Goal: Information Seeking & Learning: Learn about a topic

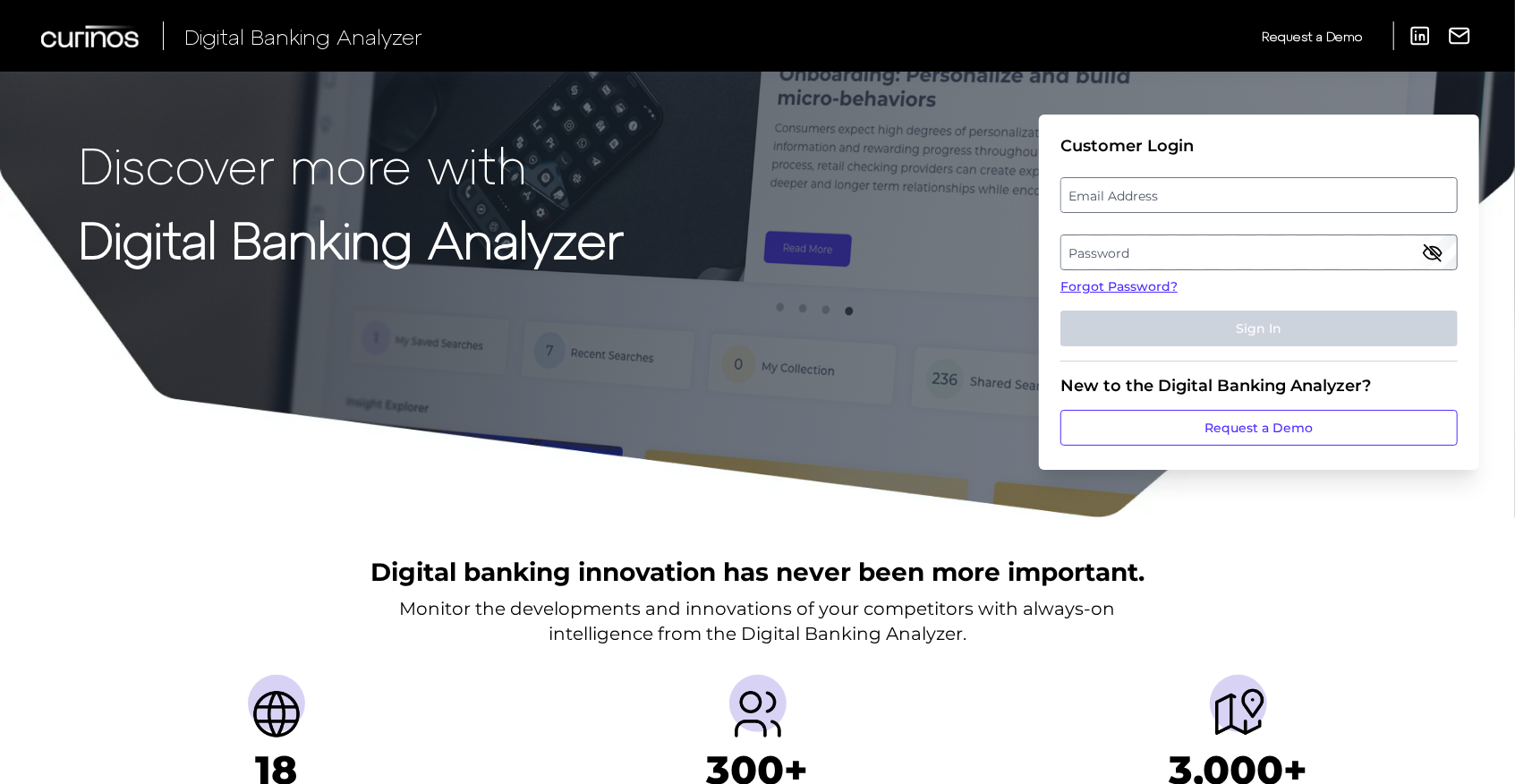
click at [1196, 190] on label "Email Address" at bounding box center [1259, 195] width 395 height 32
click at [1196, 190] on input "email" at bounding box center [1260, 195] width 397 height 36
type input "e"
type input "[EMAIL_ADDRESS][DOMAIN_NAME]"
click at [1141, 247] on label "Password" at bounding box center [1259, 253] width 395 height 32
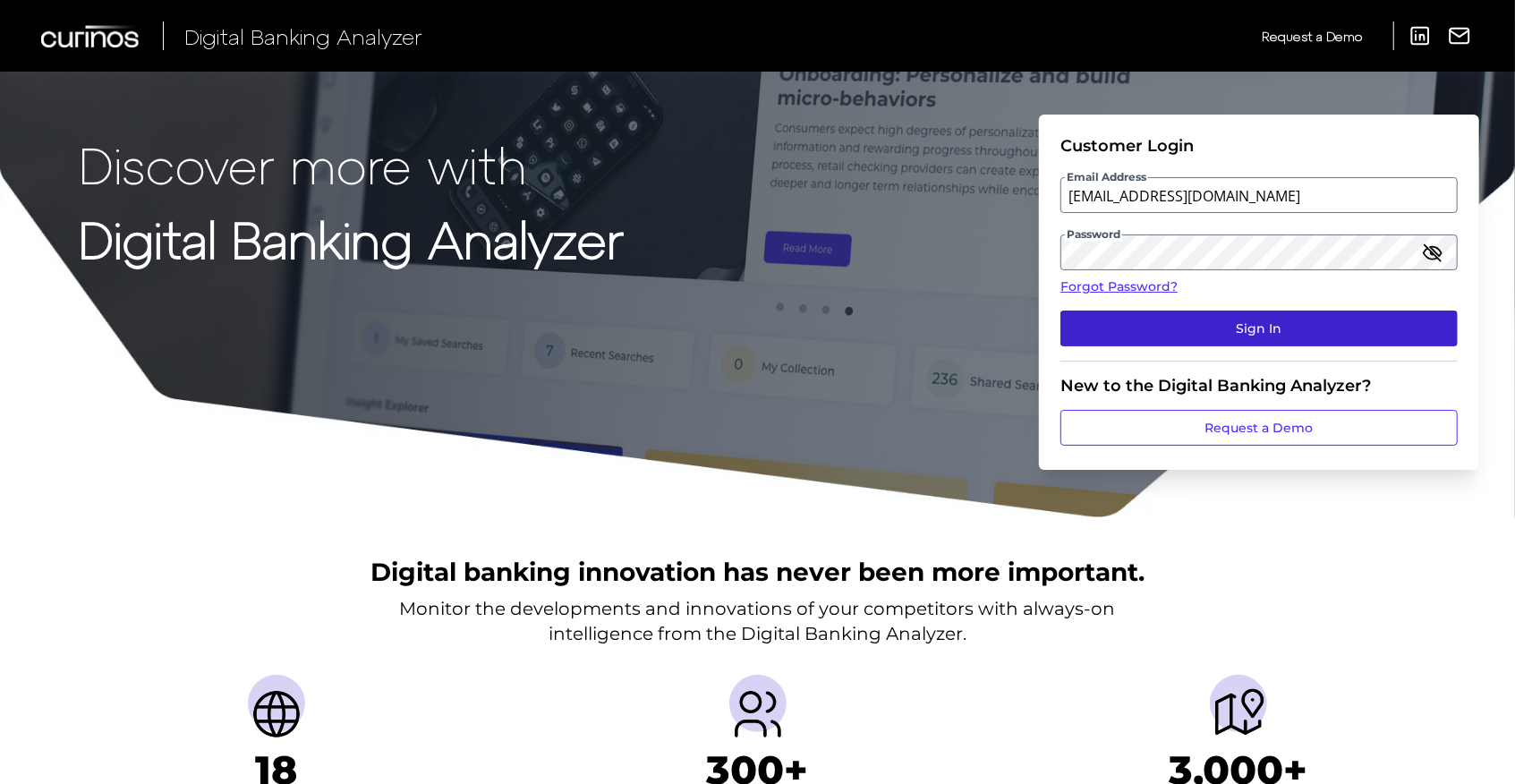
click at [1227, 323] on button "Sign In" at bounding box center [1260, 328] width 397 height 36
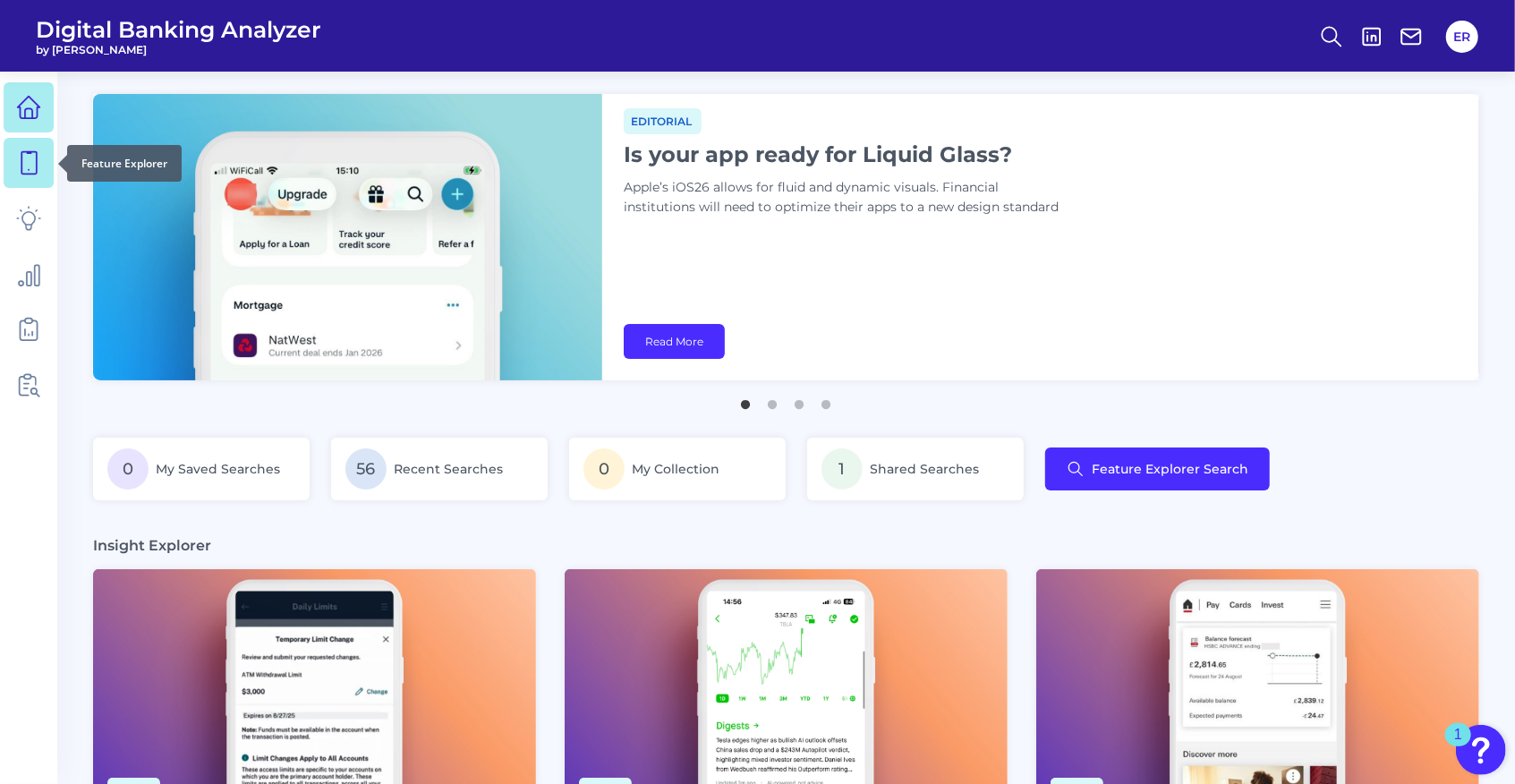
click at [30, 167] on icon at bounding box center [28, 163] width 25 height 25
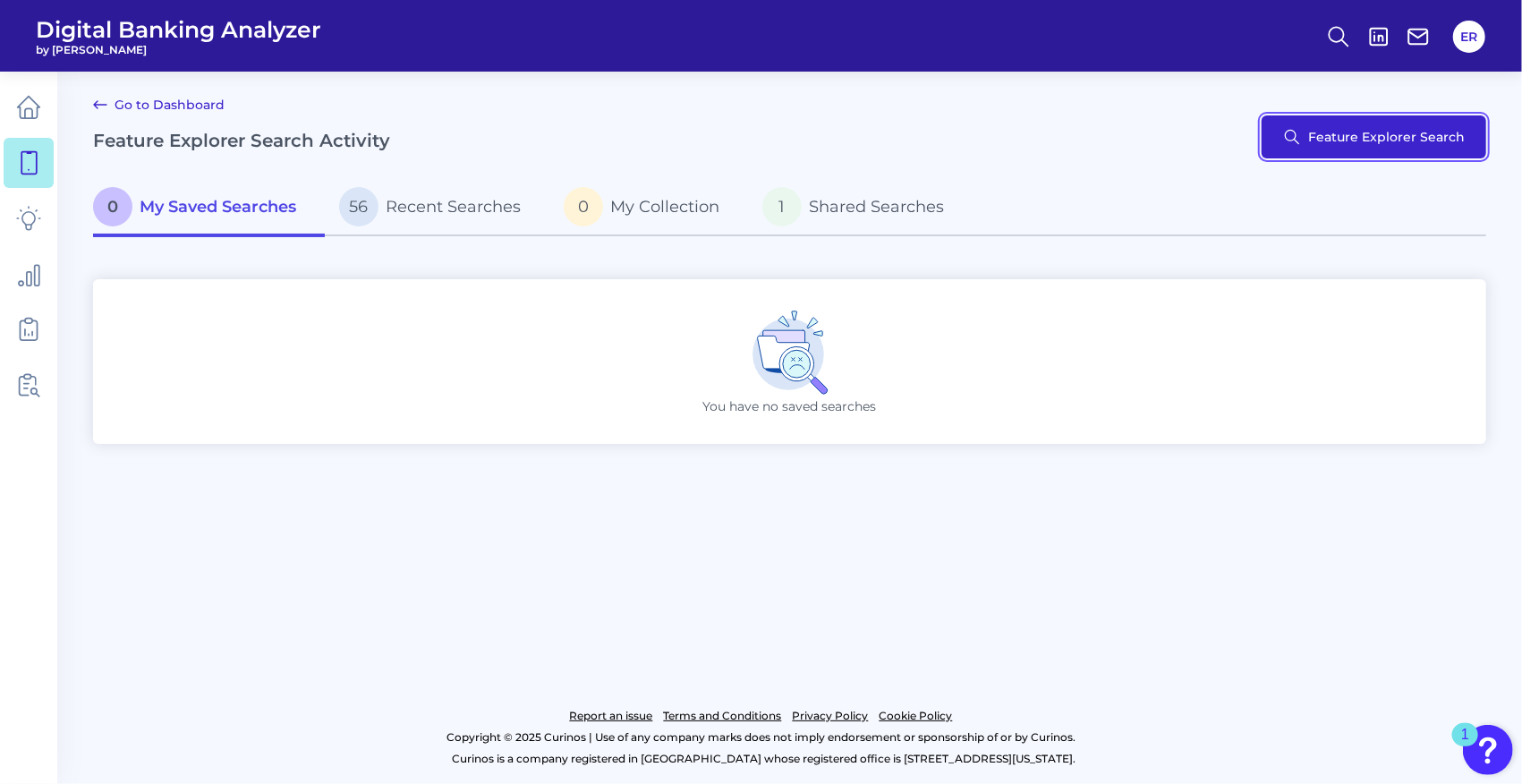
click at [1303, 136] on button "Feature Explorer Search" at bounding box center [1373, 136] width 224 height 43
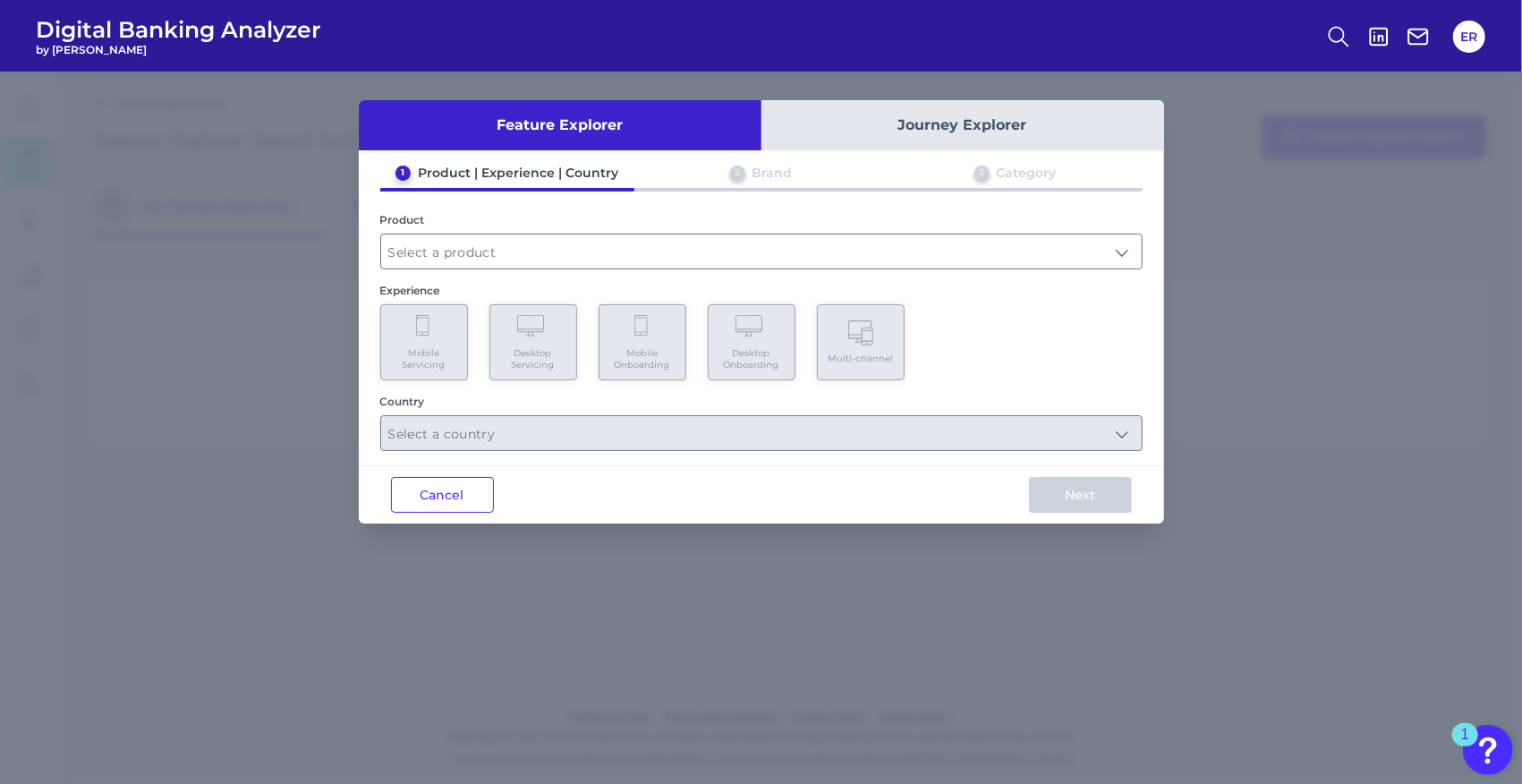
click at [131, 299] on div "Feature Explorer Journey Explorer 1 Product | Experience | Country 2 Brand 3 Ca…" at bounding box center [761, 427] width 1522 height 712
click at [429, 499] on button "Cancel" at bounding box center [442, 495] width 103 height 36
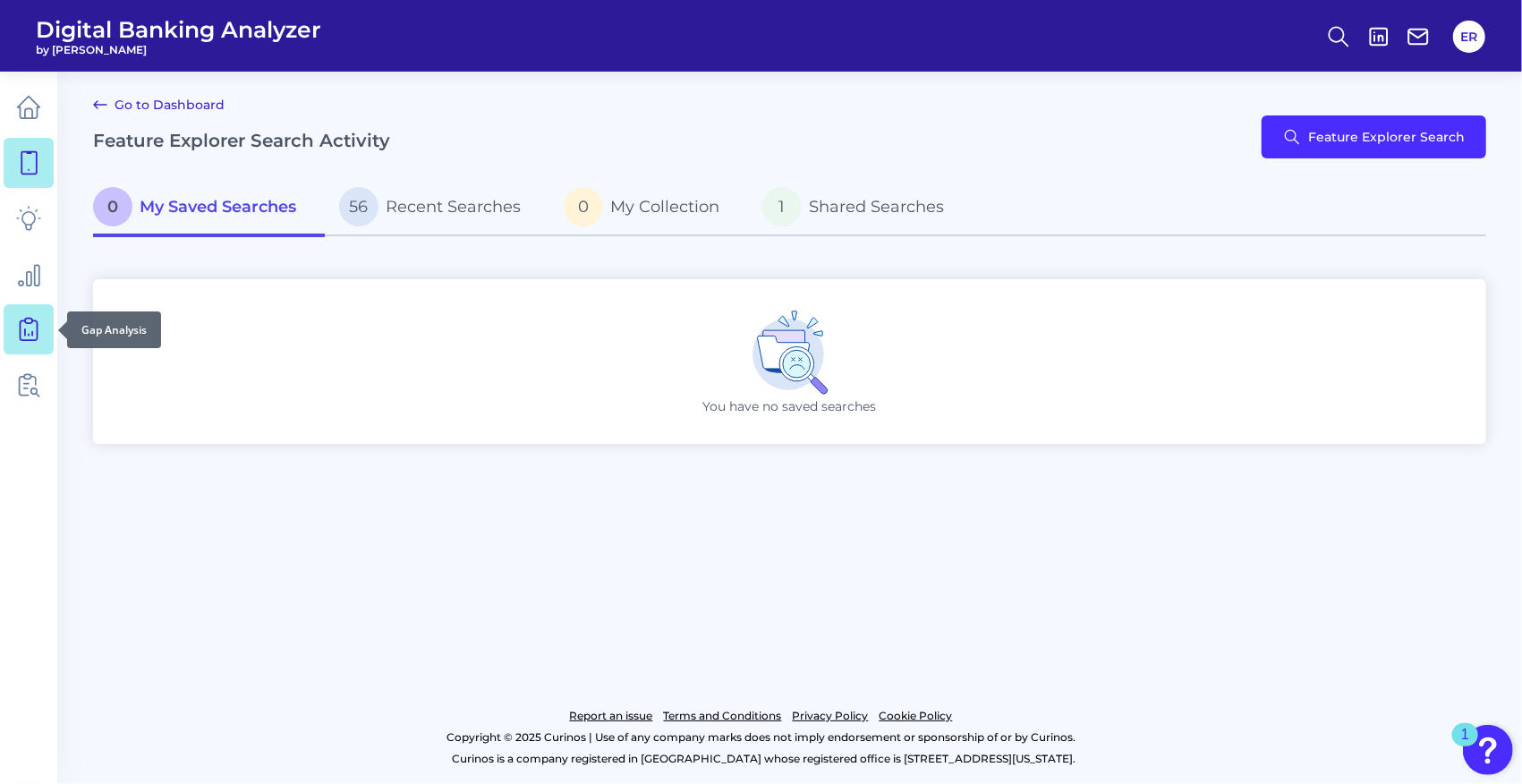
click at [25, 328] on icon at bounding box center [28, 329] width 25 height 25
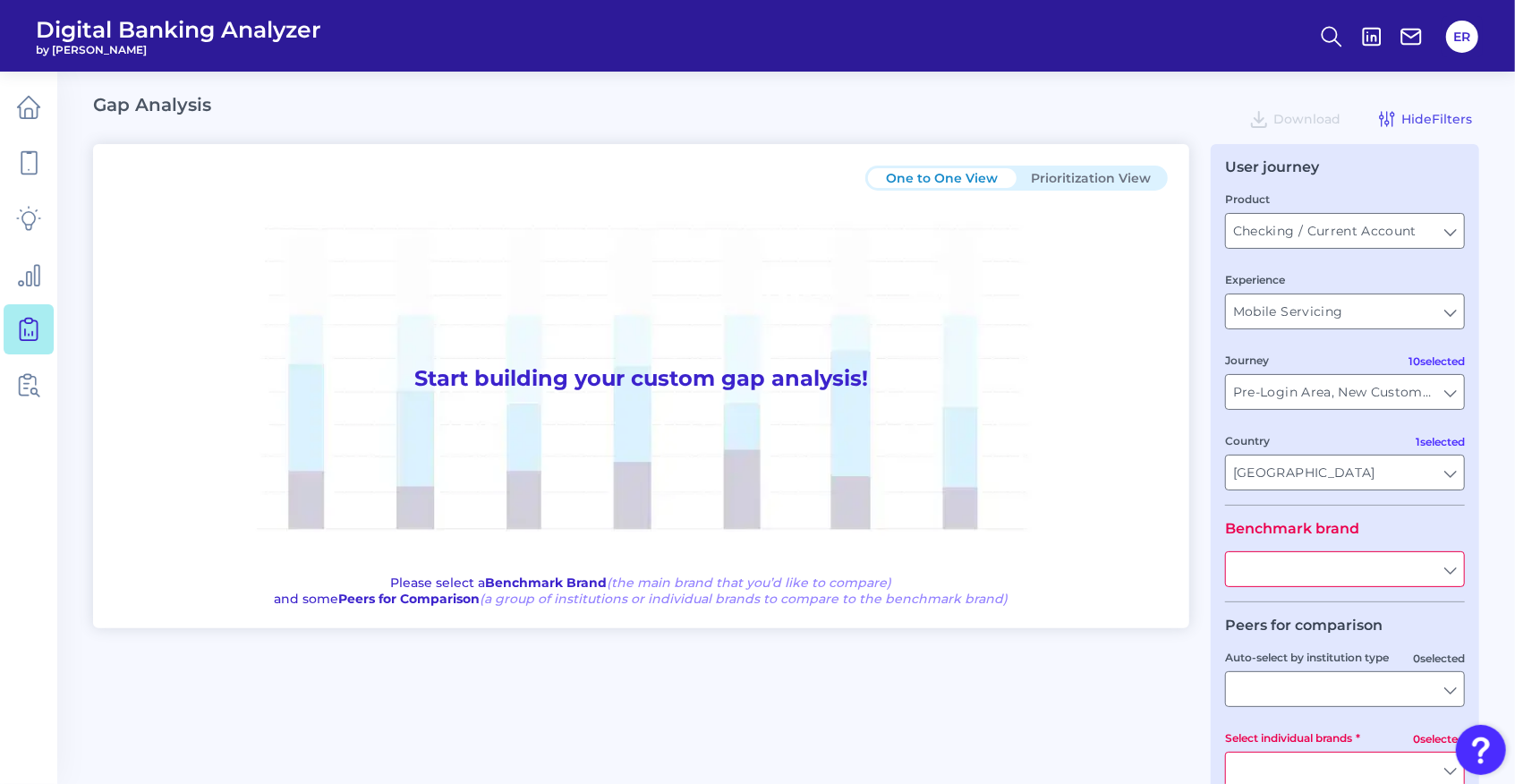
type input "All Countries"
type input "All Journeys"
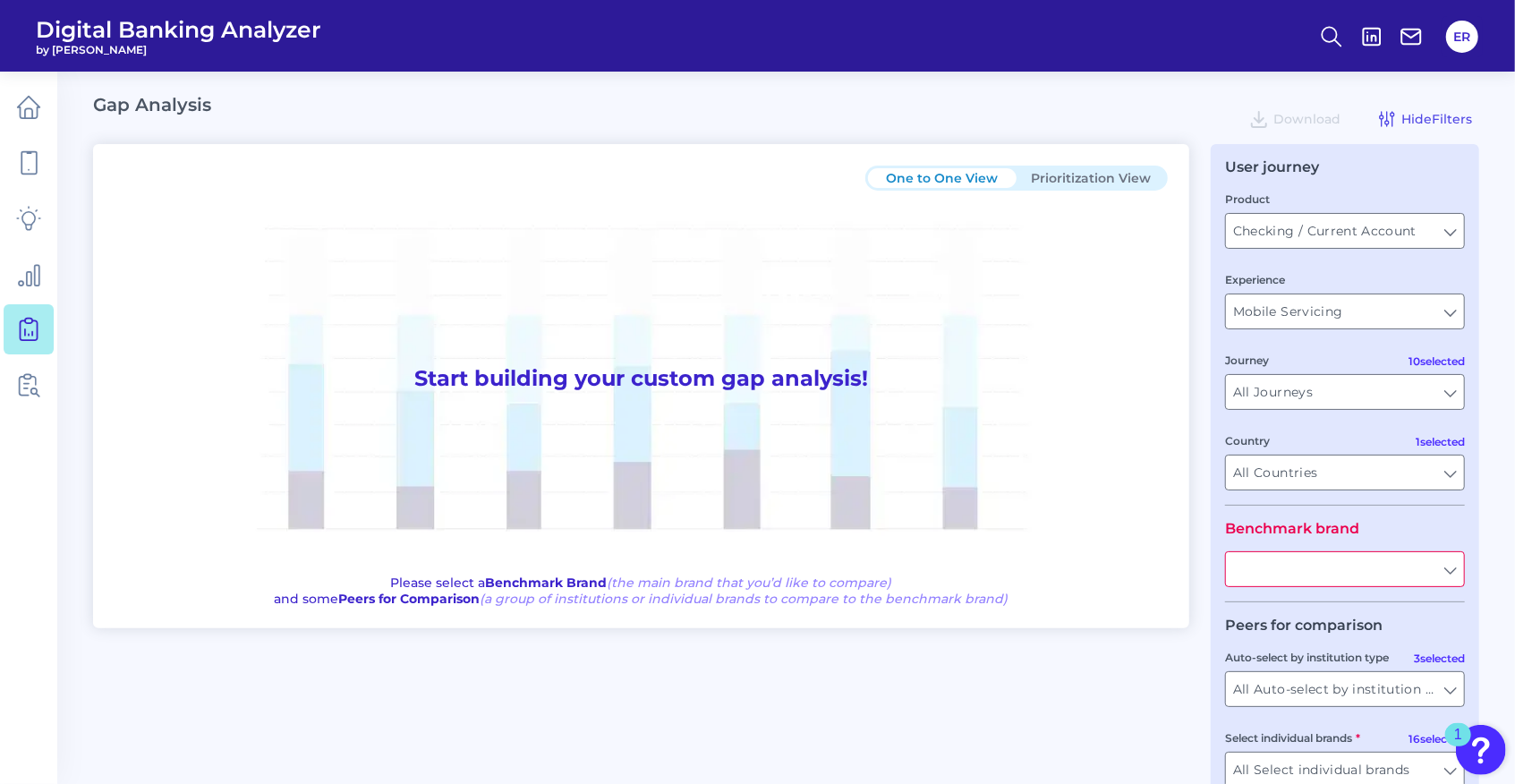
click at [1327, 580] on input "text" at bounding box center [1346, 569] width 238 height 34
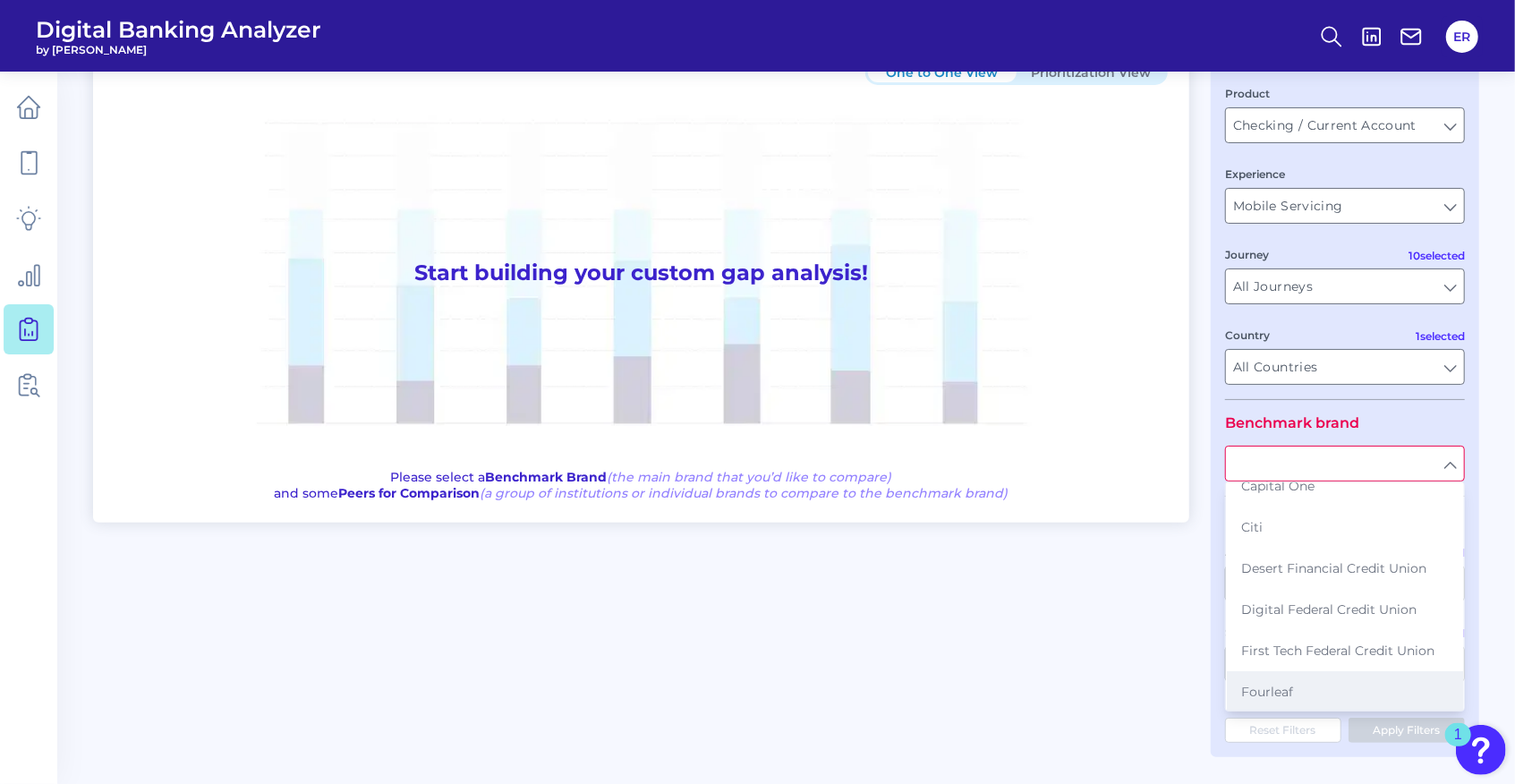
scroll to position [179, 0]
click at [1295, 644] on button "Fourleaf" at bounding box center [1346, 654] width 237 height 42
type input "Fourleaf"
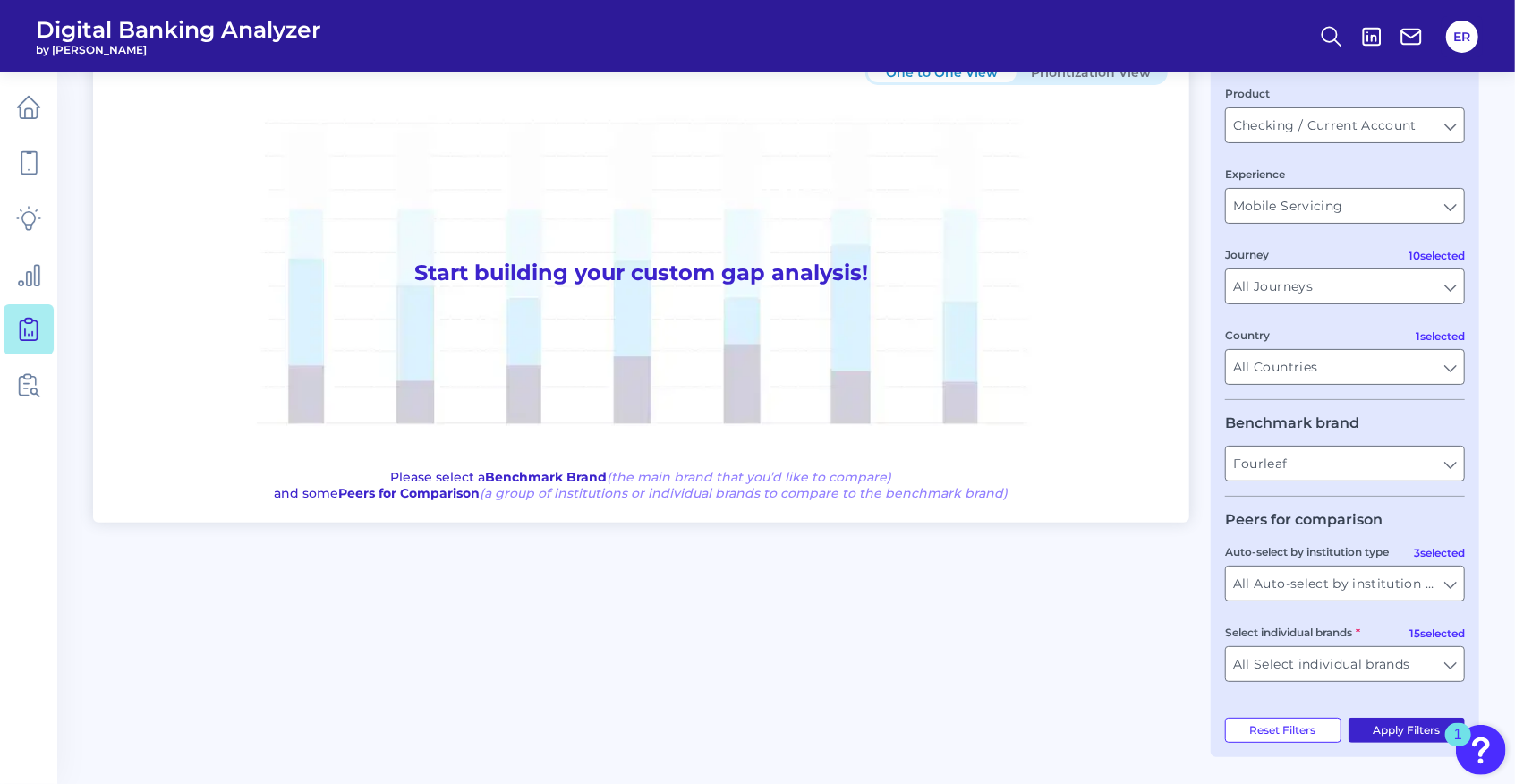
click at [1370, 723] on button "Apply Filters" at bounding box center [1407, 730] width 117 height 25
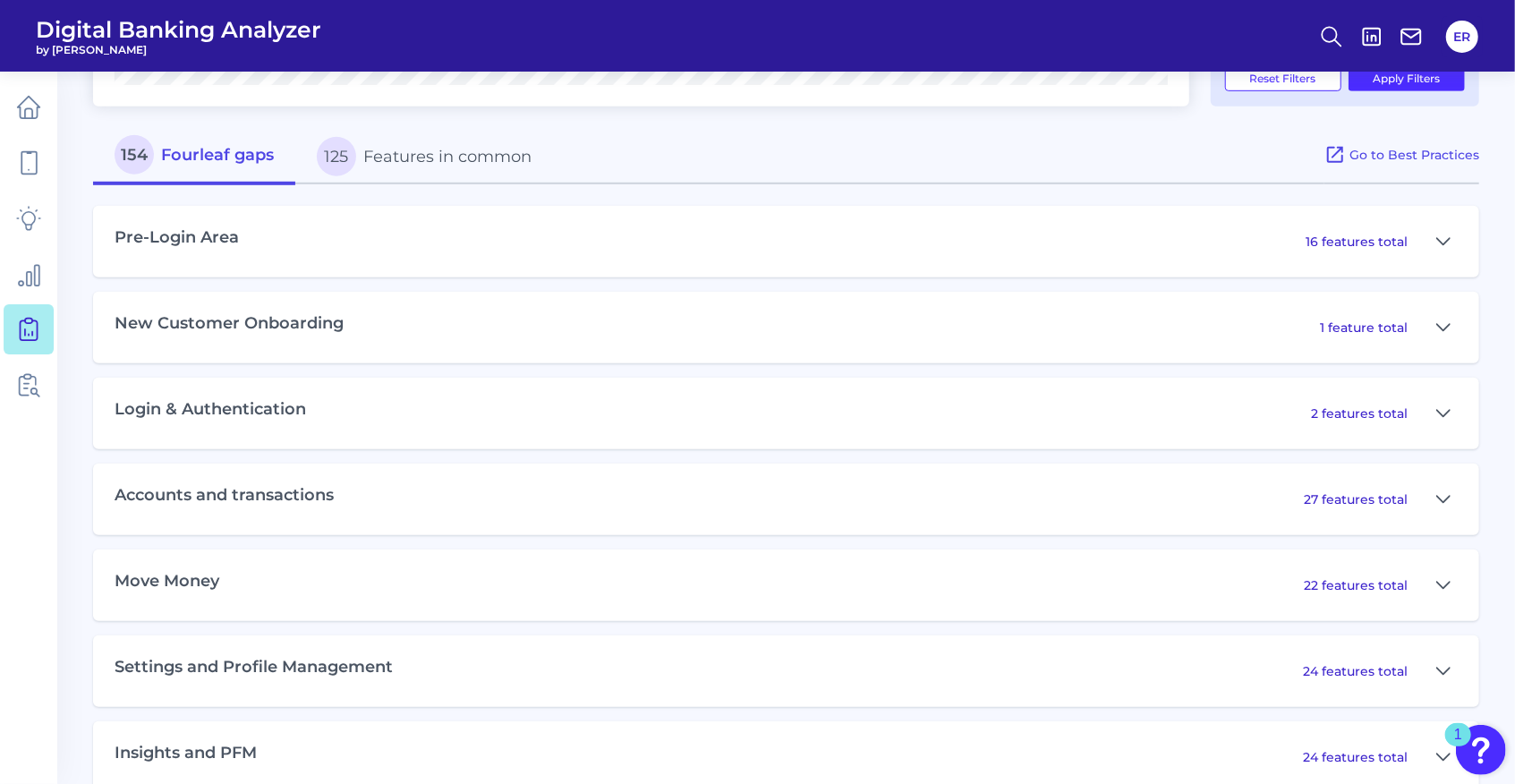
scroll to position [767, 0]
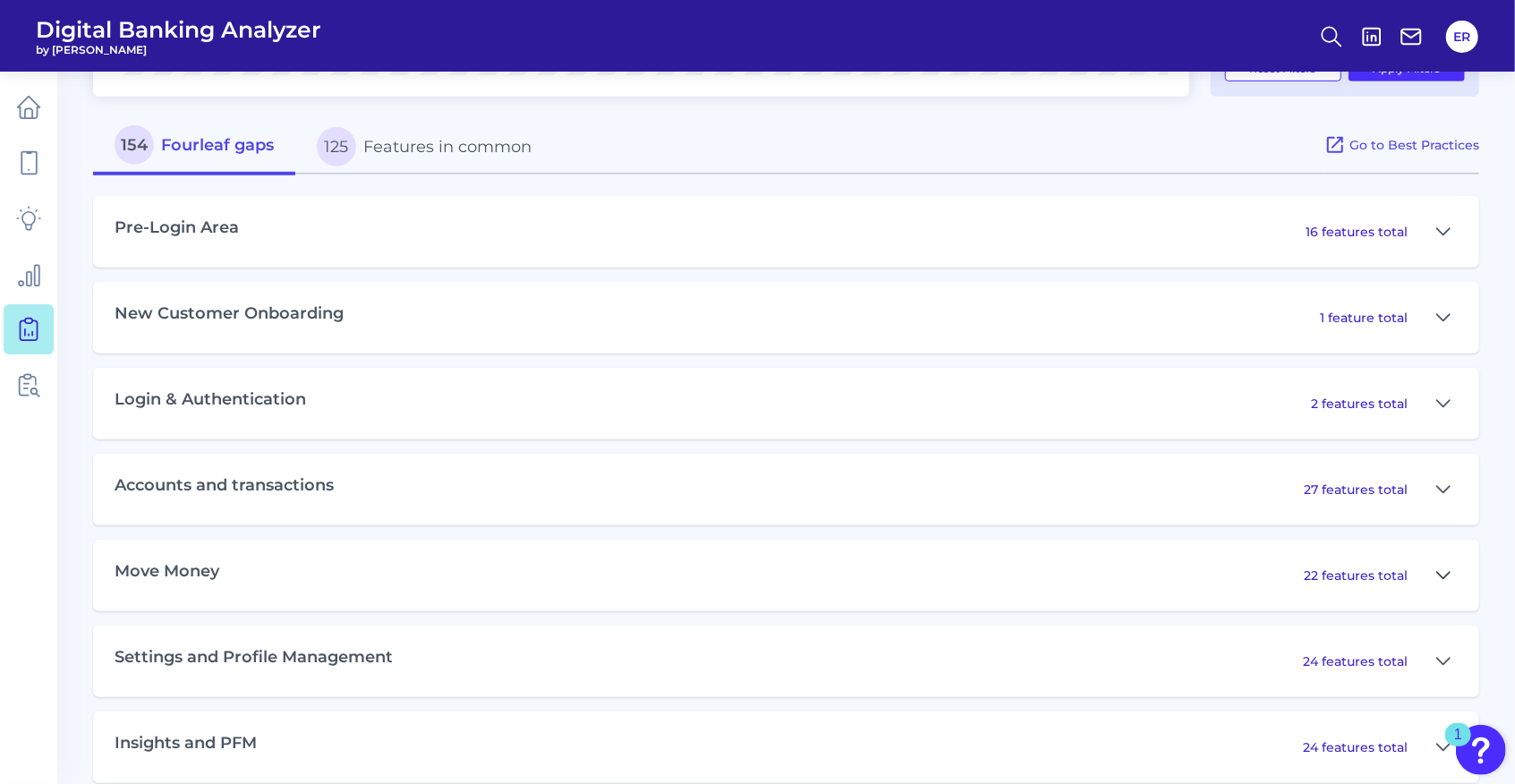
click at [1444, 578] on icon at bounding box center [1443, 575] width 14 height 22
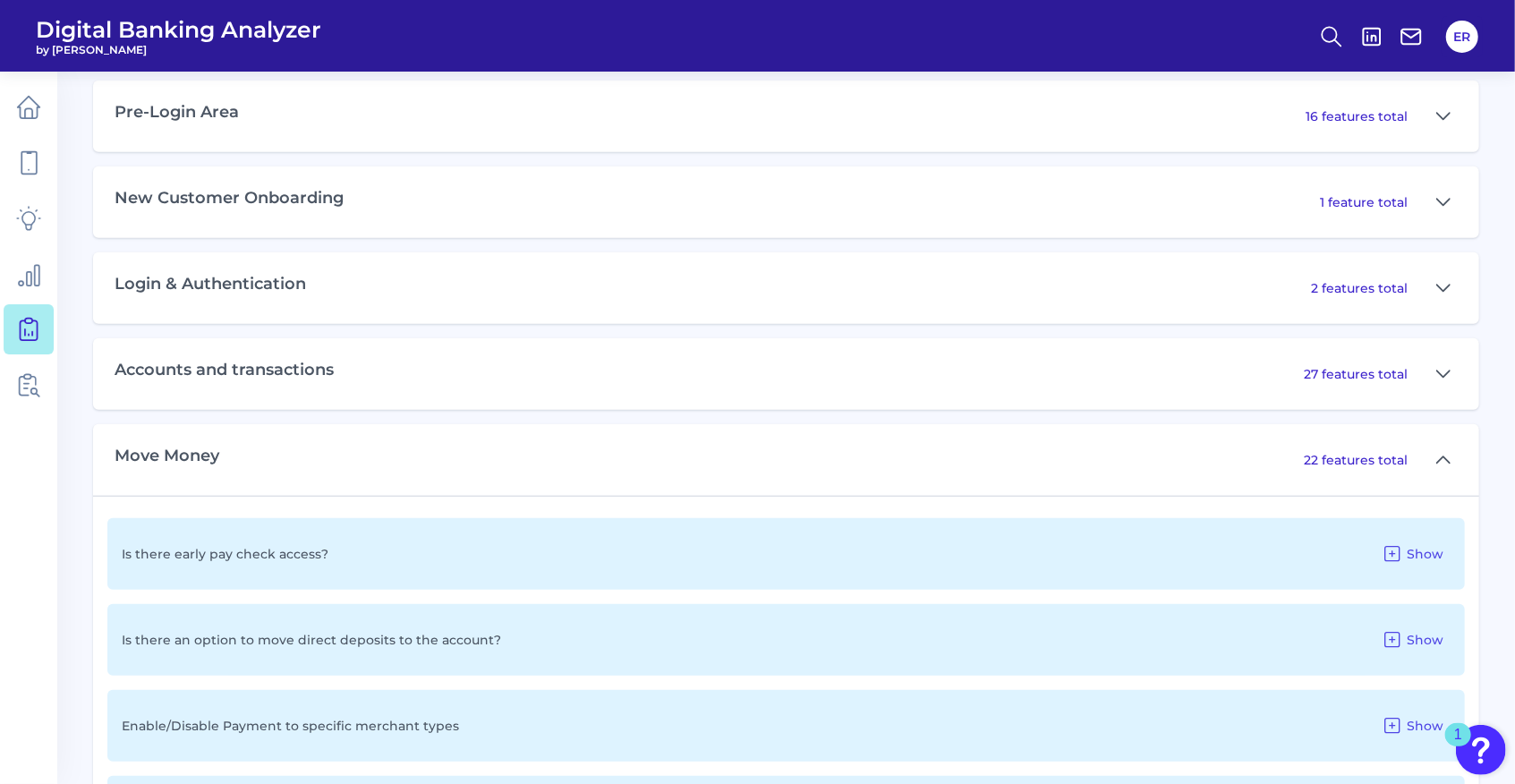
scroll to position [885, 0]
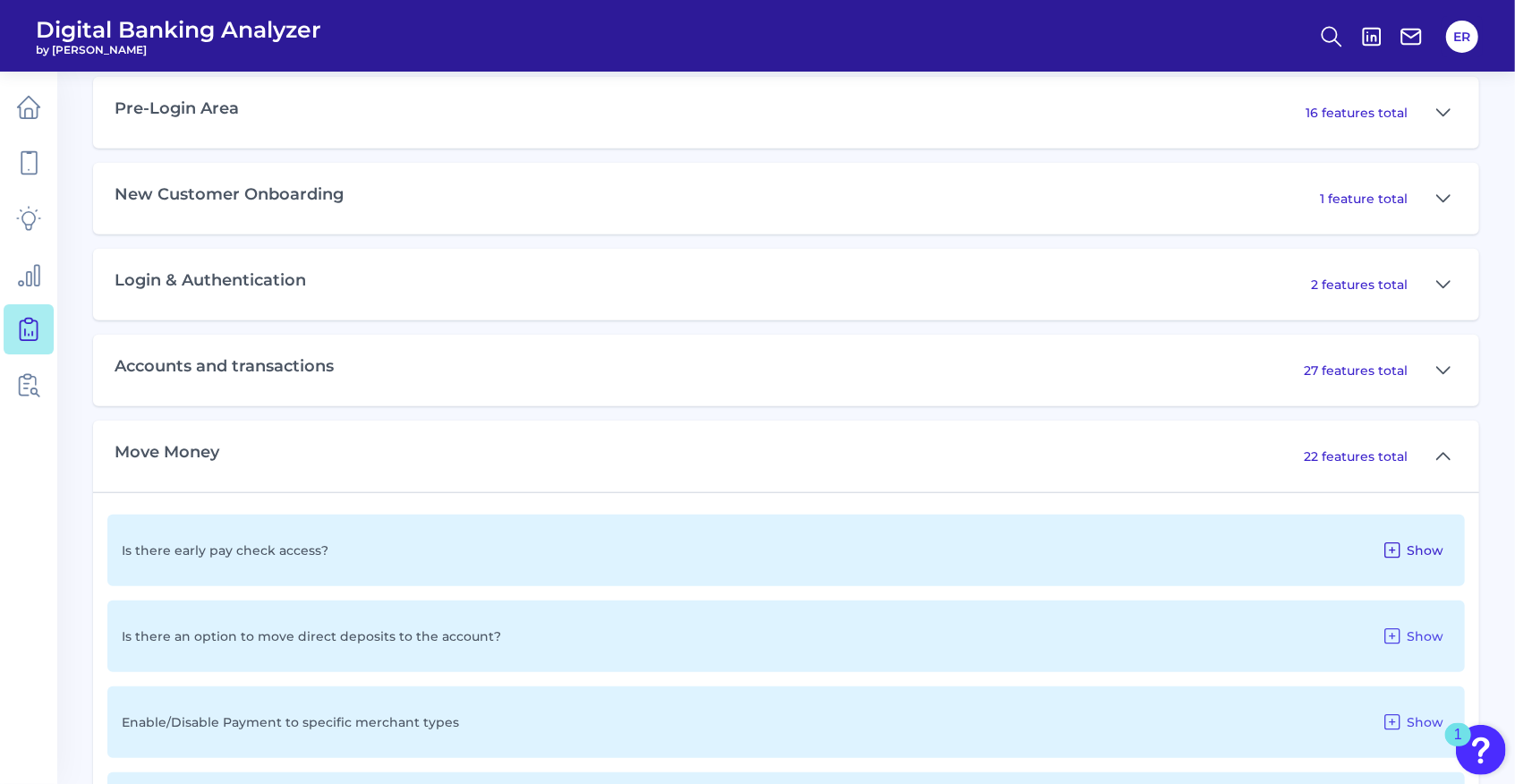
click at [1415, 553] on span "Show" at bounding box center [1425, 549] width 37 height 16
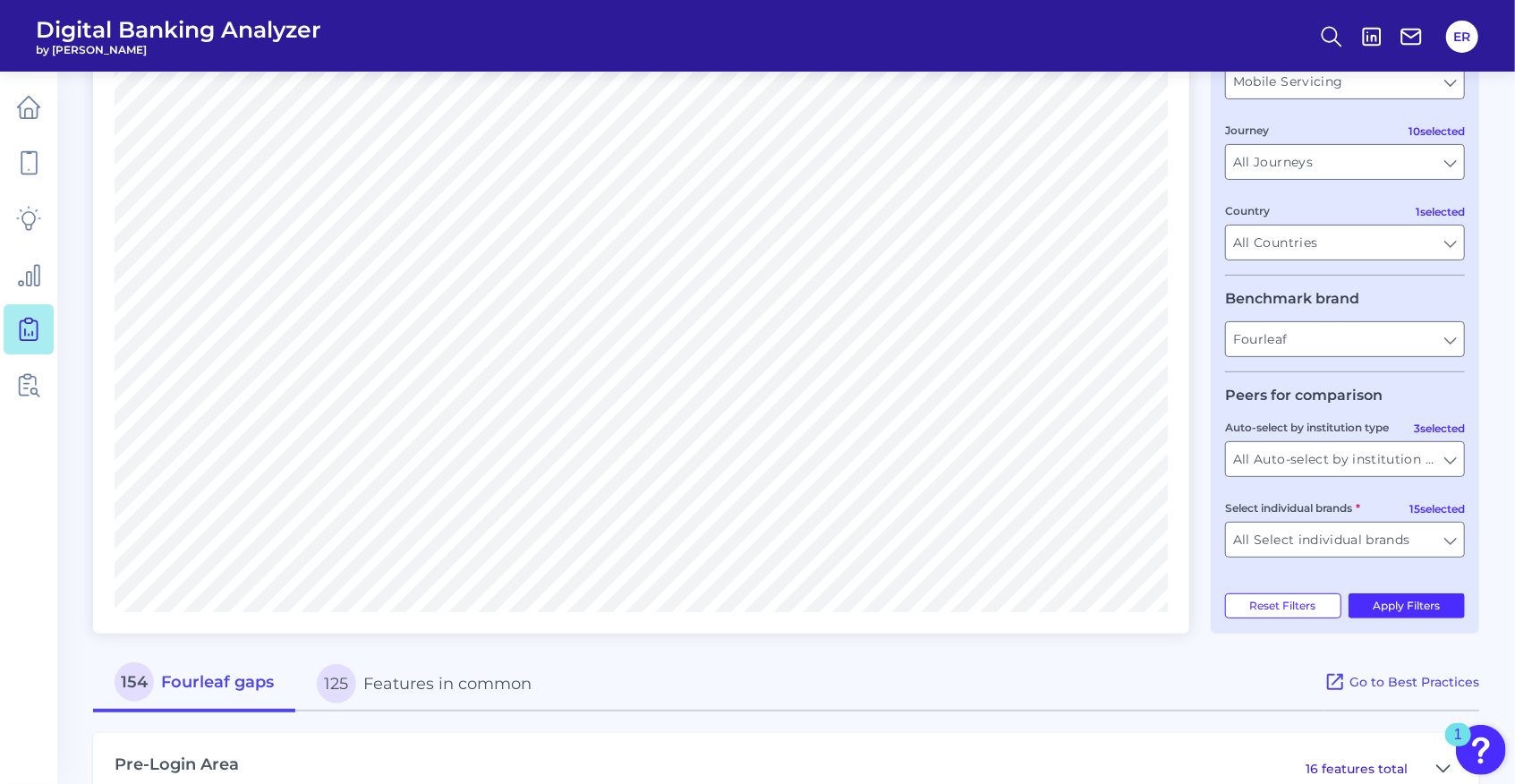
scroll to position [0, 0]
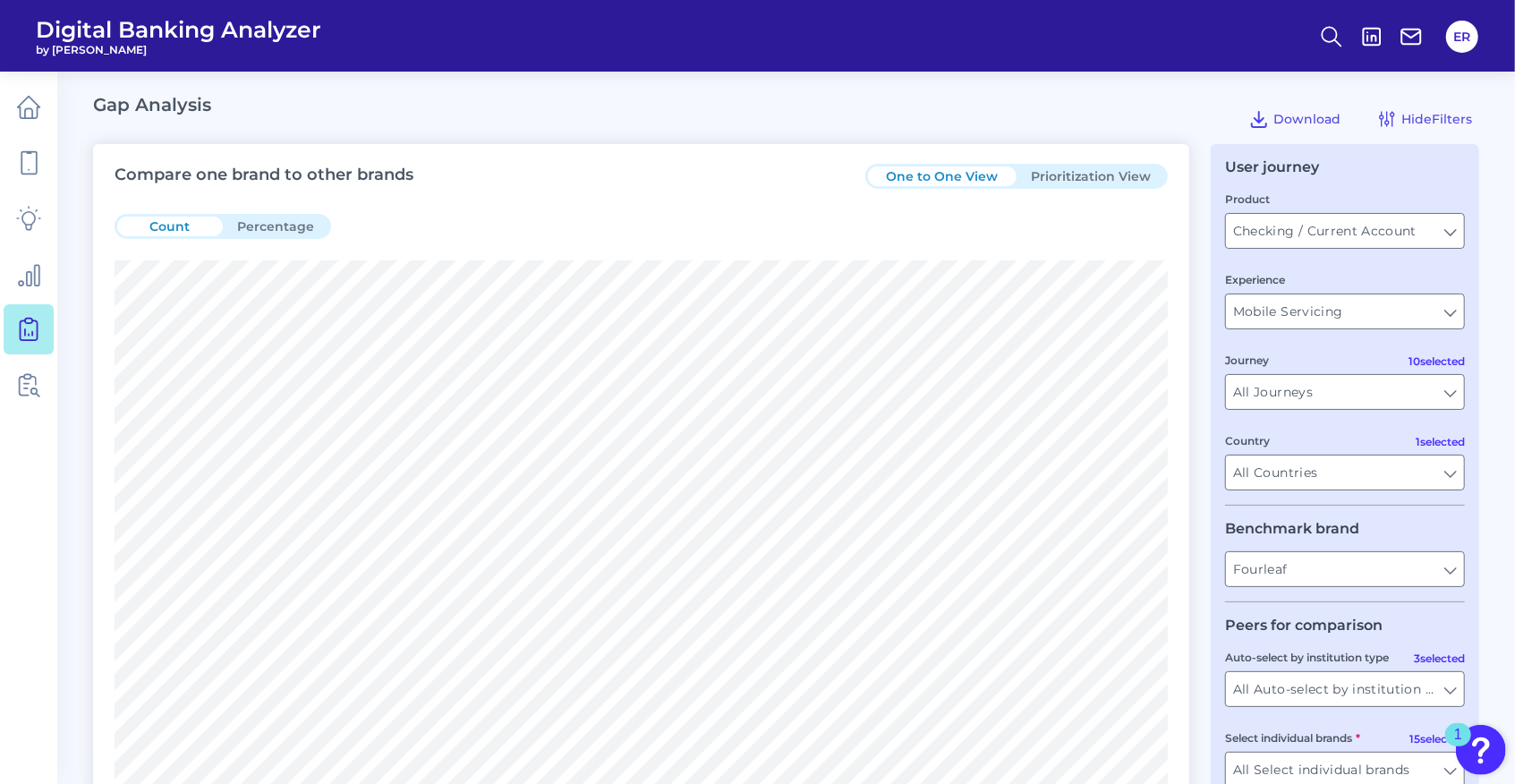
click at [1096, 178] on button "Prioritization View" at bounding box center [1091, 176] width 149 height 20
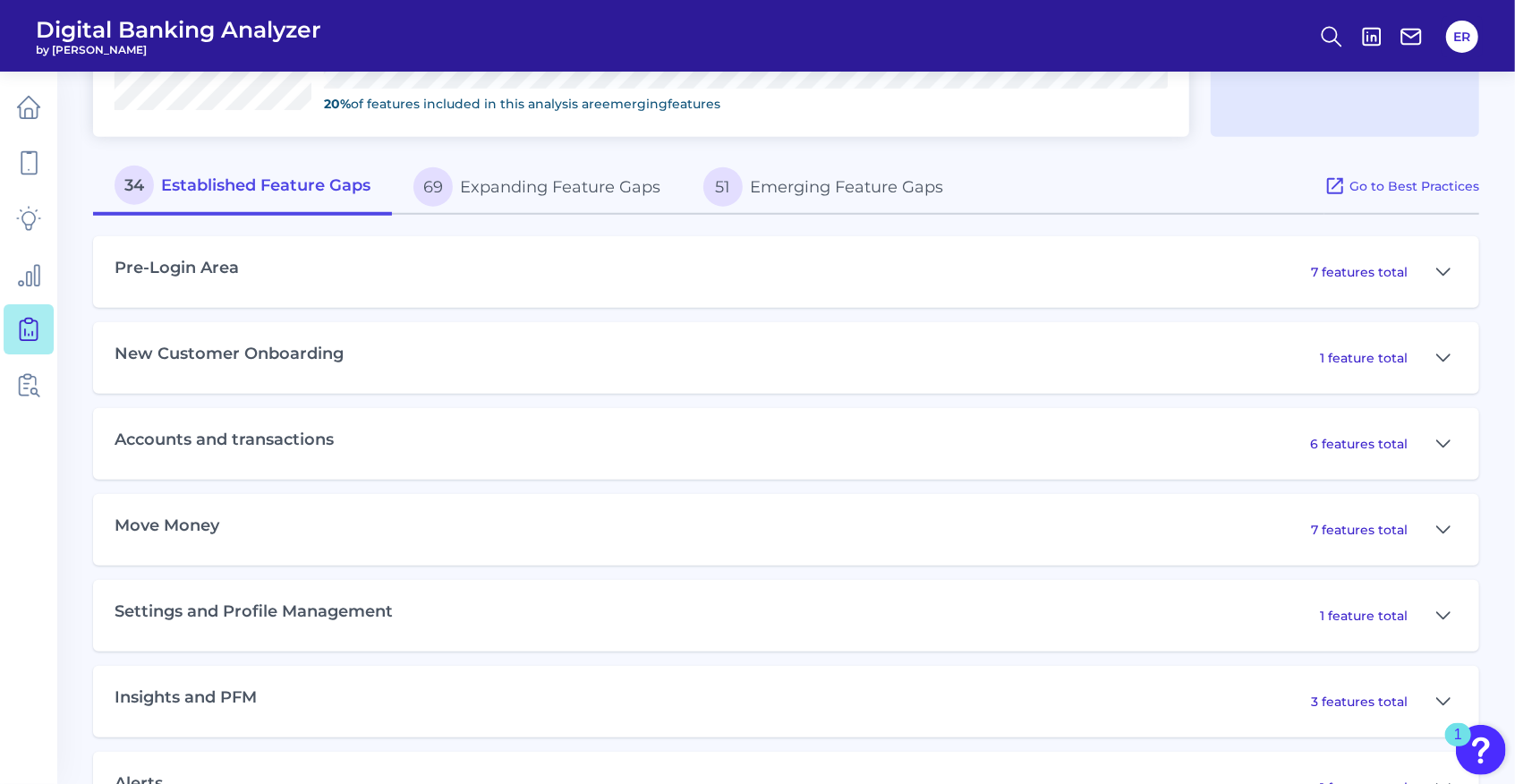
scroll to position [953, 0]
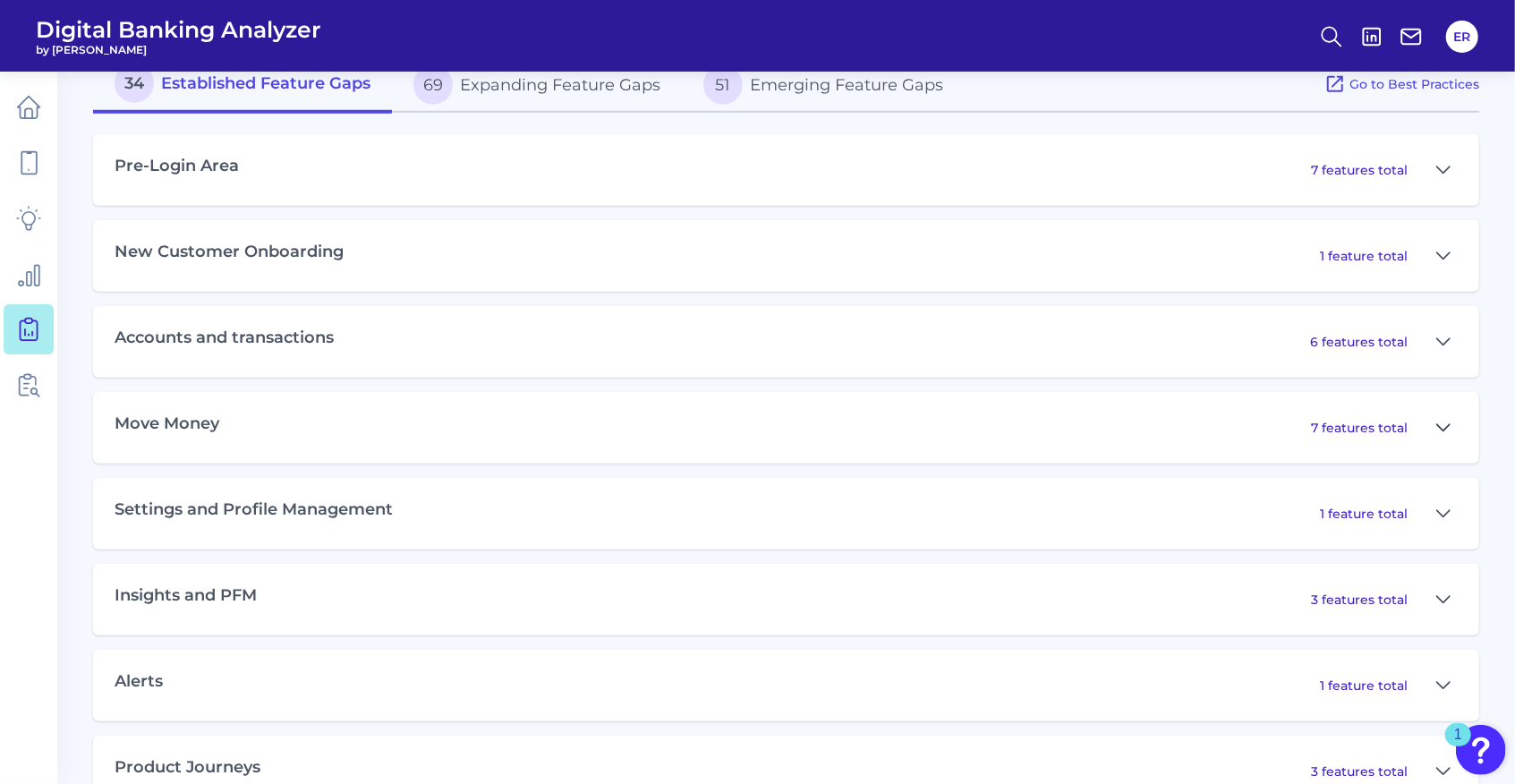
click at [1439, 426] on icon at bounding box center [1443, 427] width 14 height 22
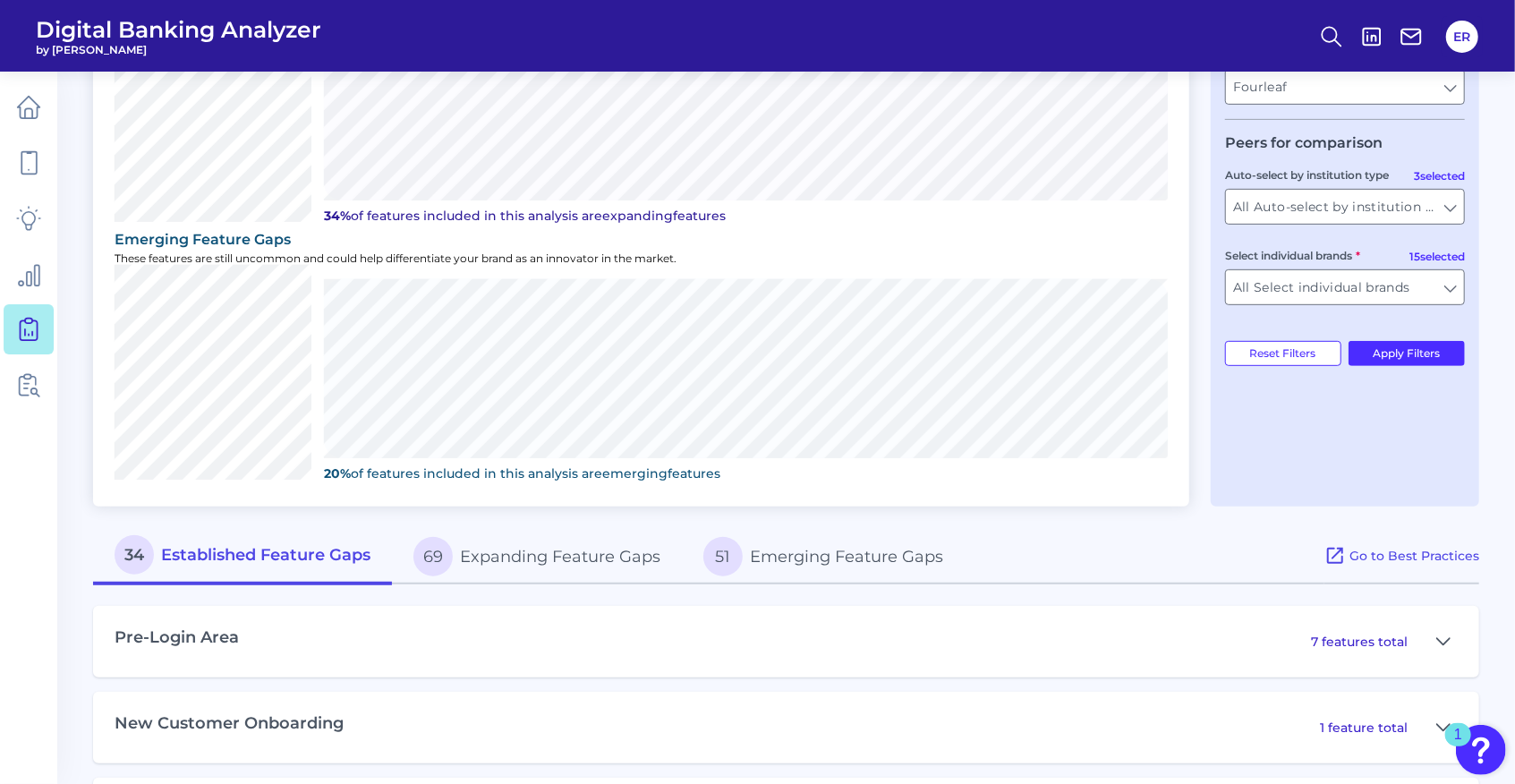
scroll to position [477, 0]
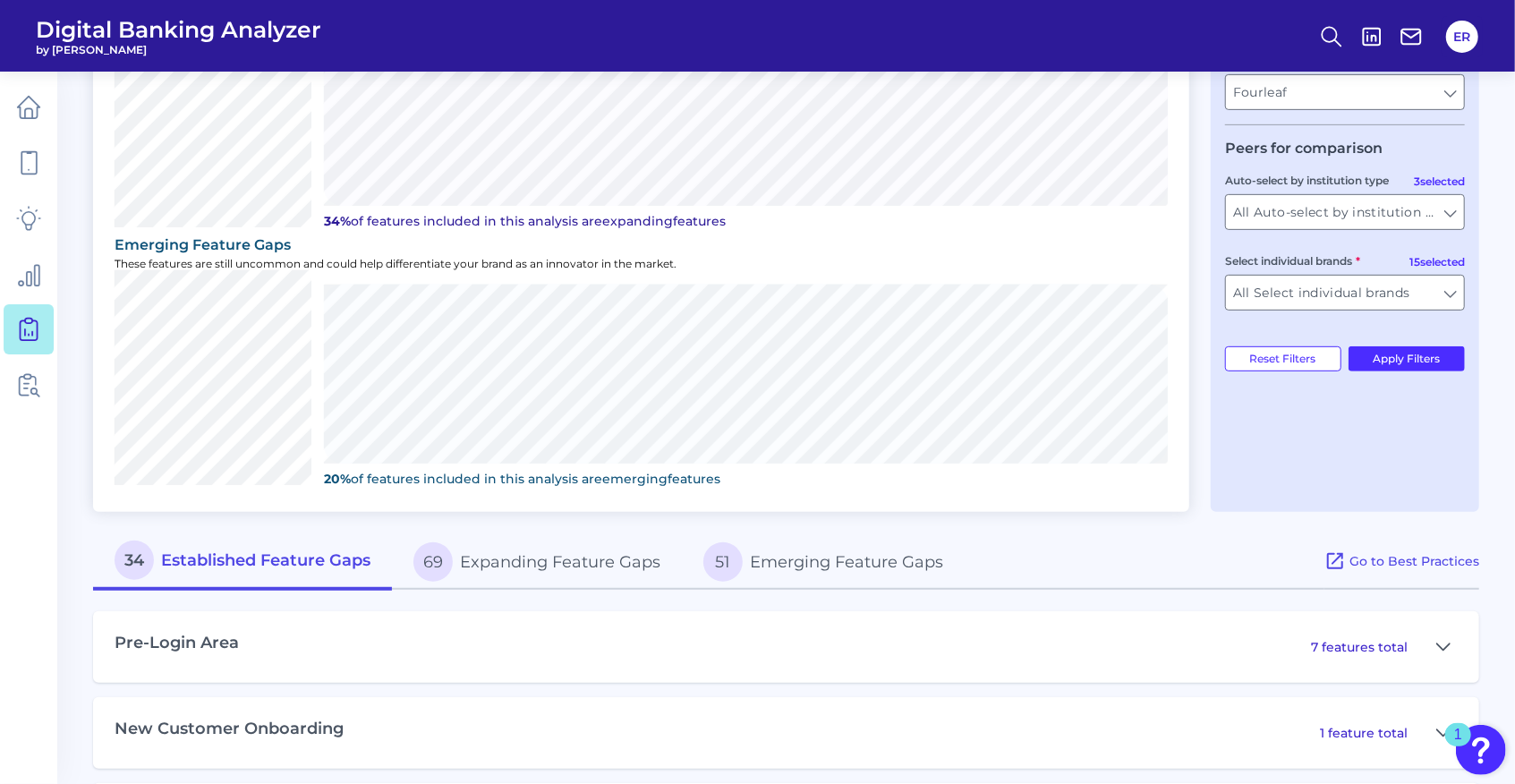
click at [566, 557] on button "69 Expanding Feature Gaps" at bounding box center [537, 562] width 290 height 58
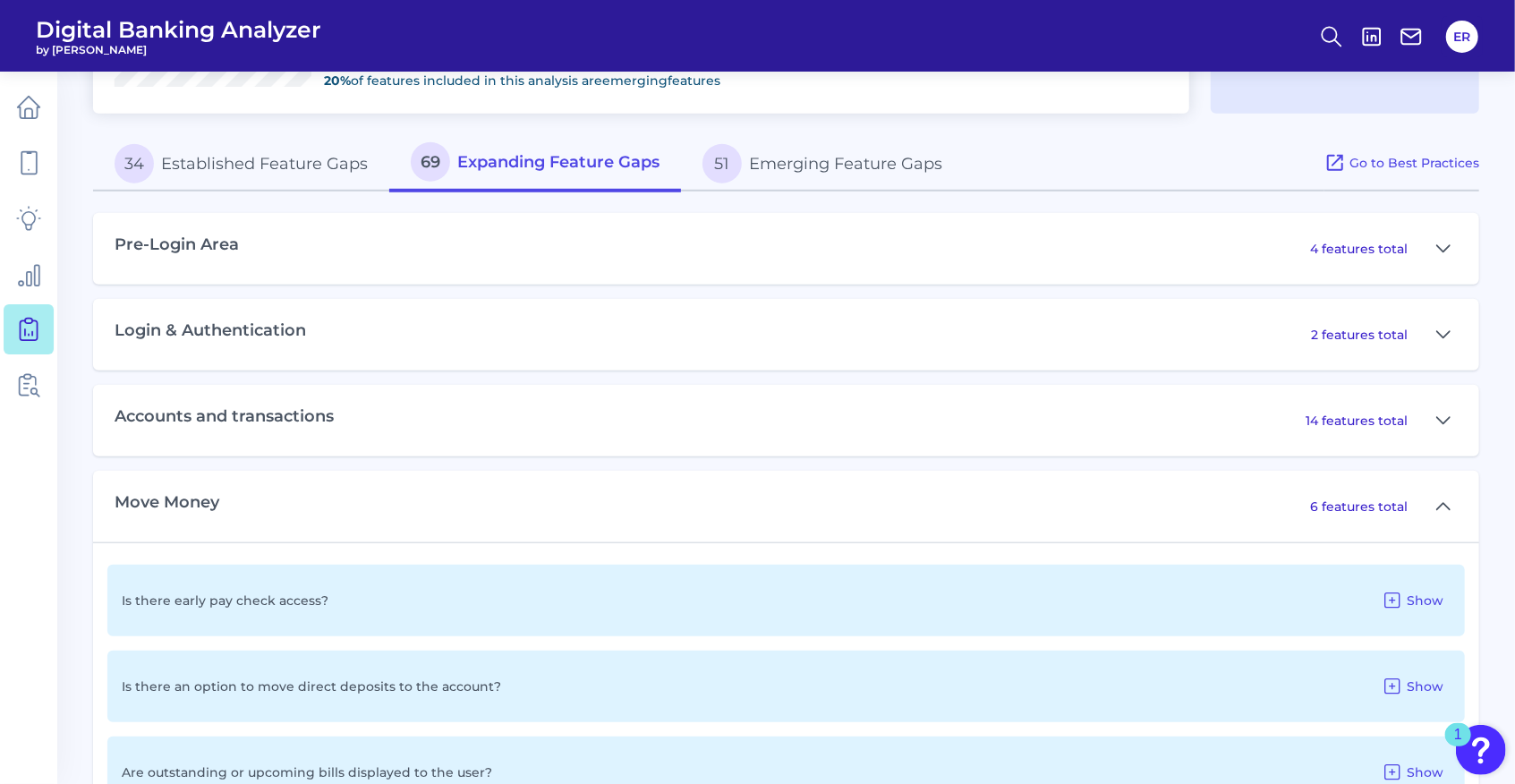
scroll to position [895, 0]
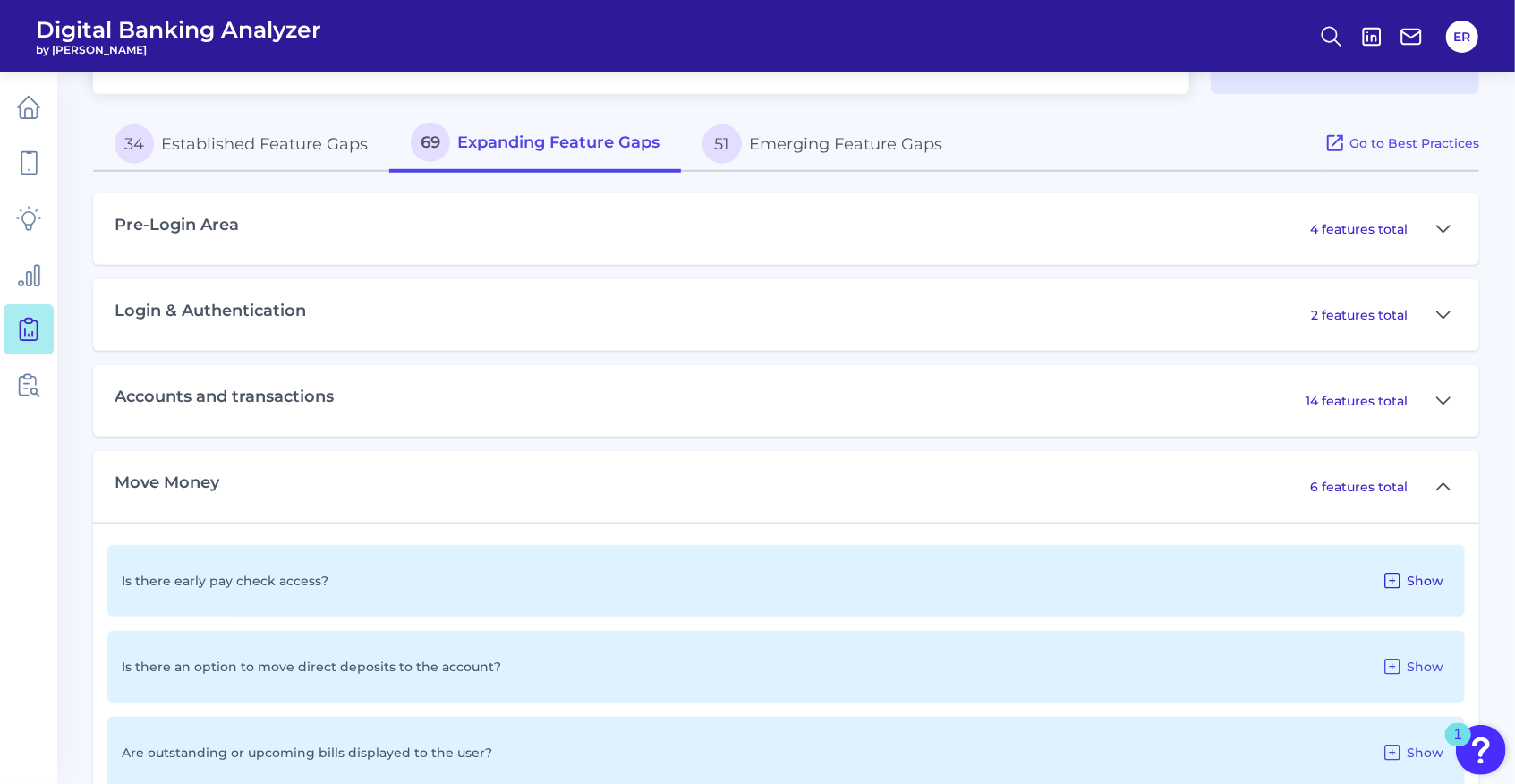
click at [1428, 580] on span "Show" at bounding box center [1425, 580] width 37 height 16
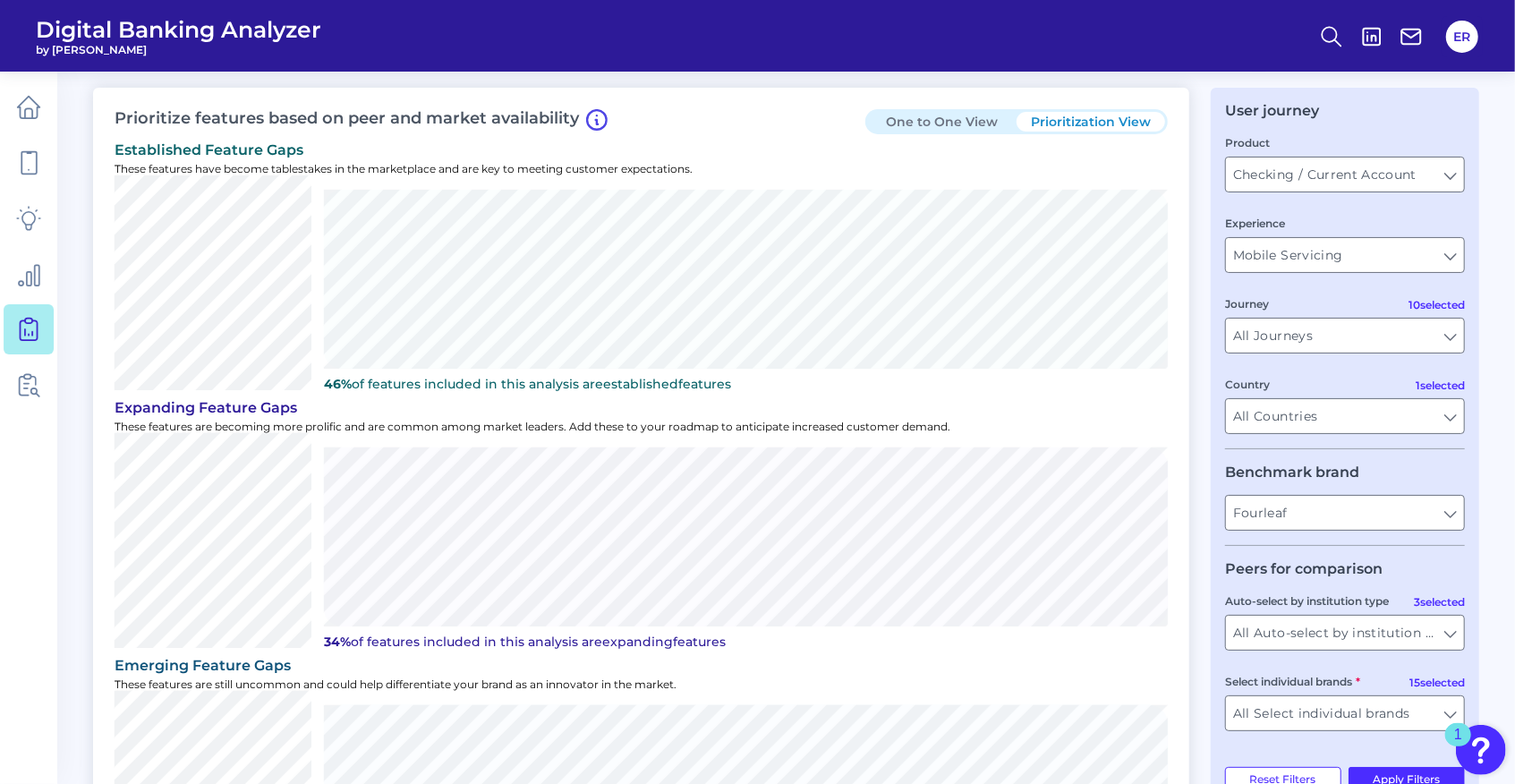
scroll to position [0, 0]
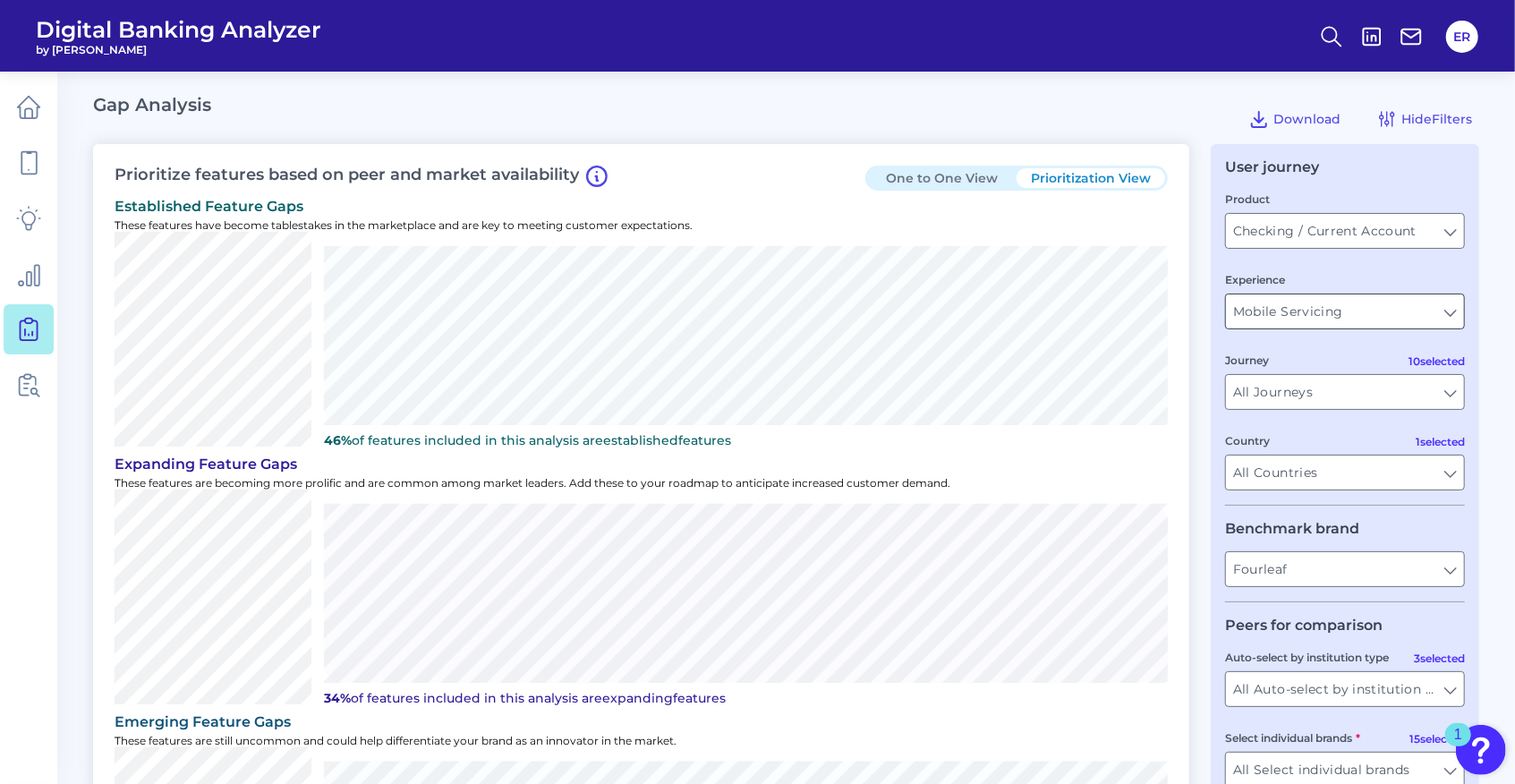
click at [1309, 317] on input "Mobile Servicing" at bounding box center [1346, 311] width 238 height 34
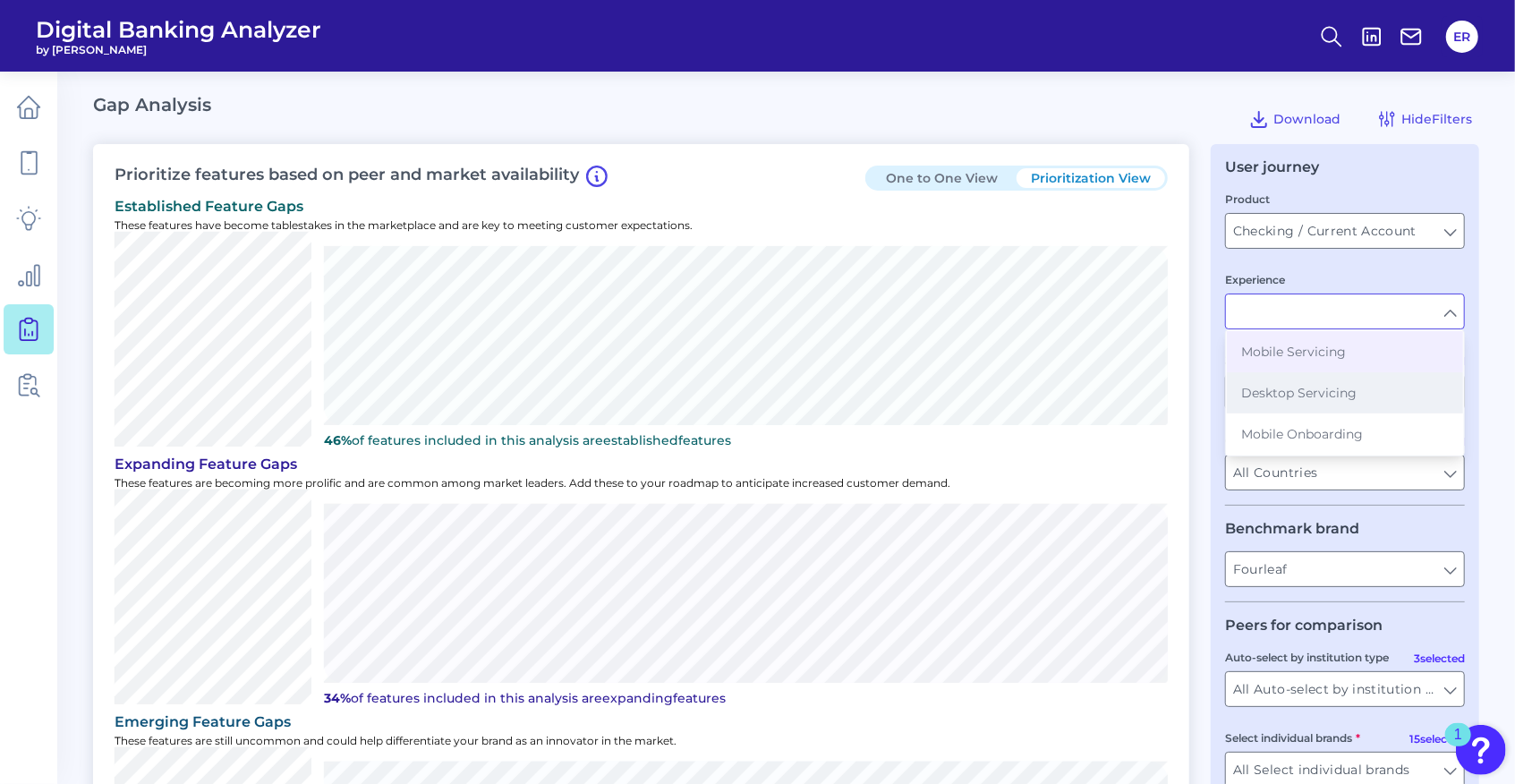
click at [1311, 395] on span "Desktop Servicing" at bounding box center [1299, 392] width 115 height 16
type input "Desktop Servicing"
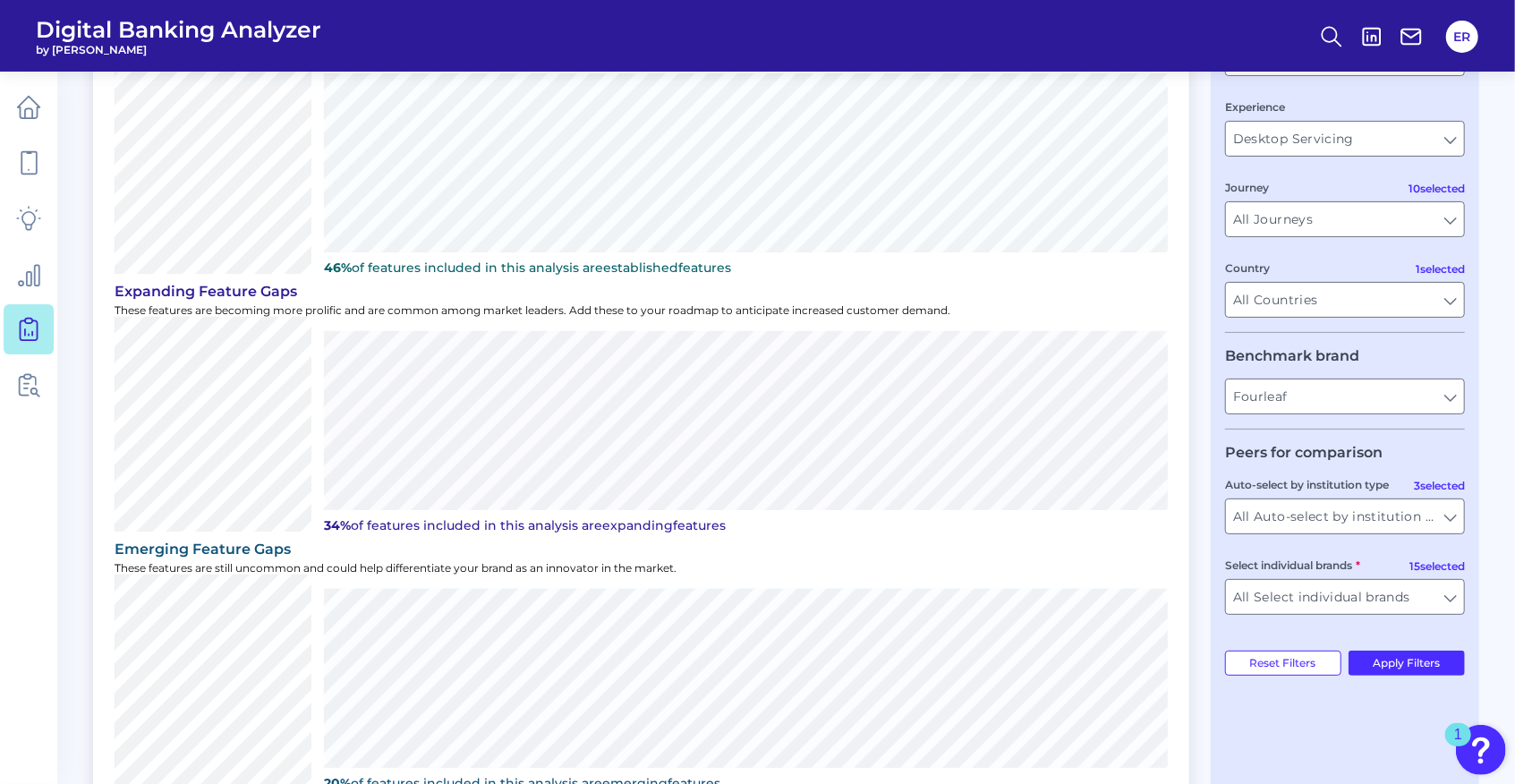
scroll to position [179, 0]
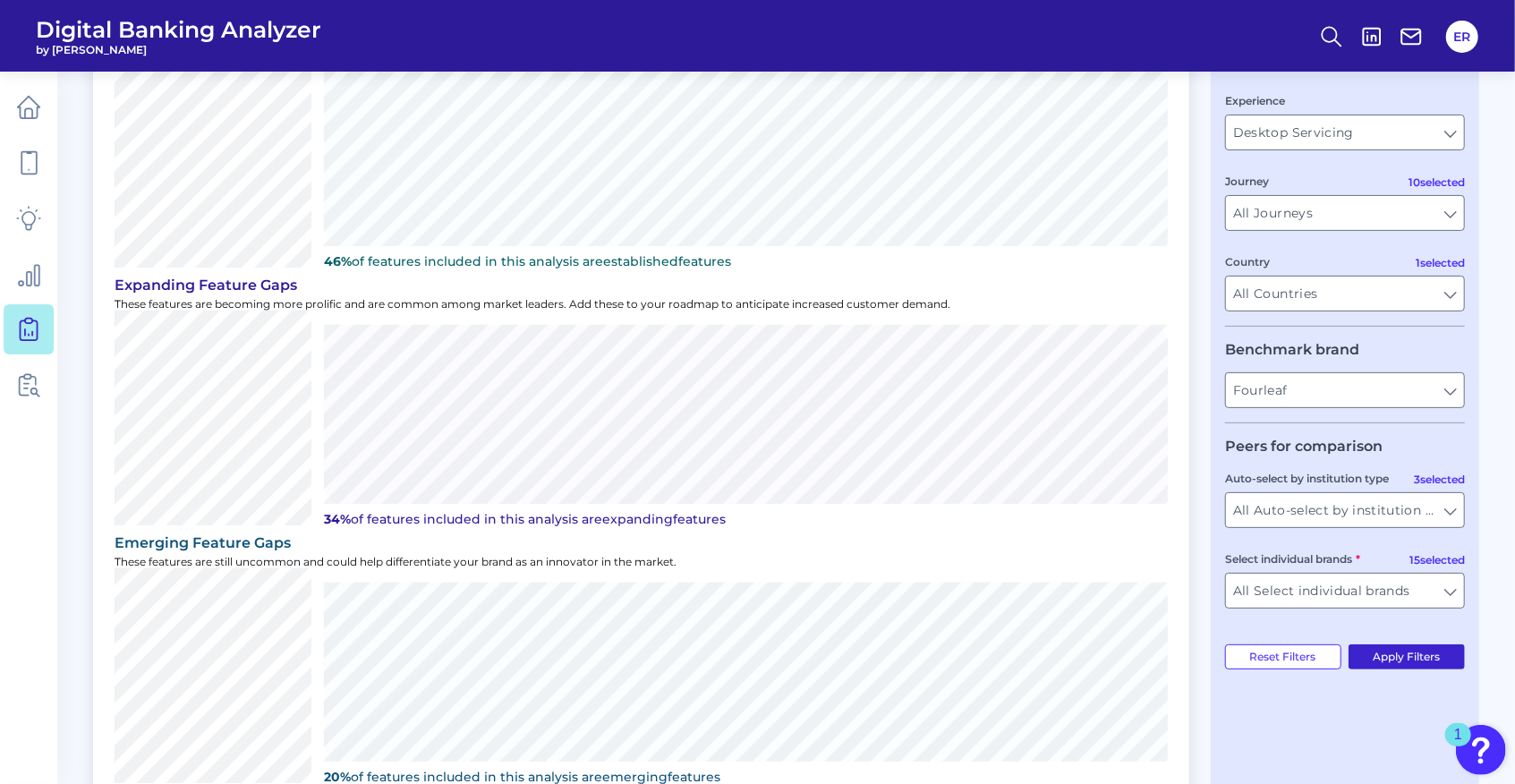
click at [1400, 661] on button "Apply Filters" at bounding box center [1407, 656] width 117 height 25
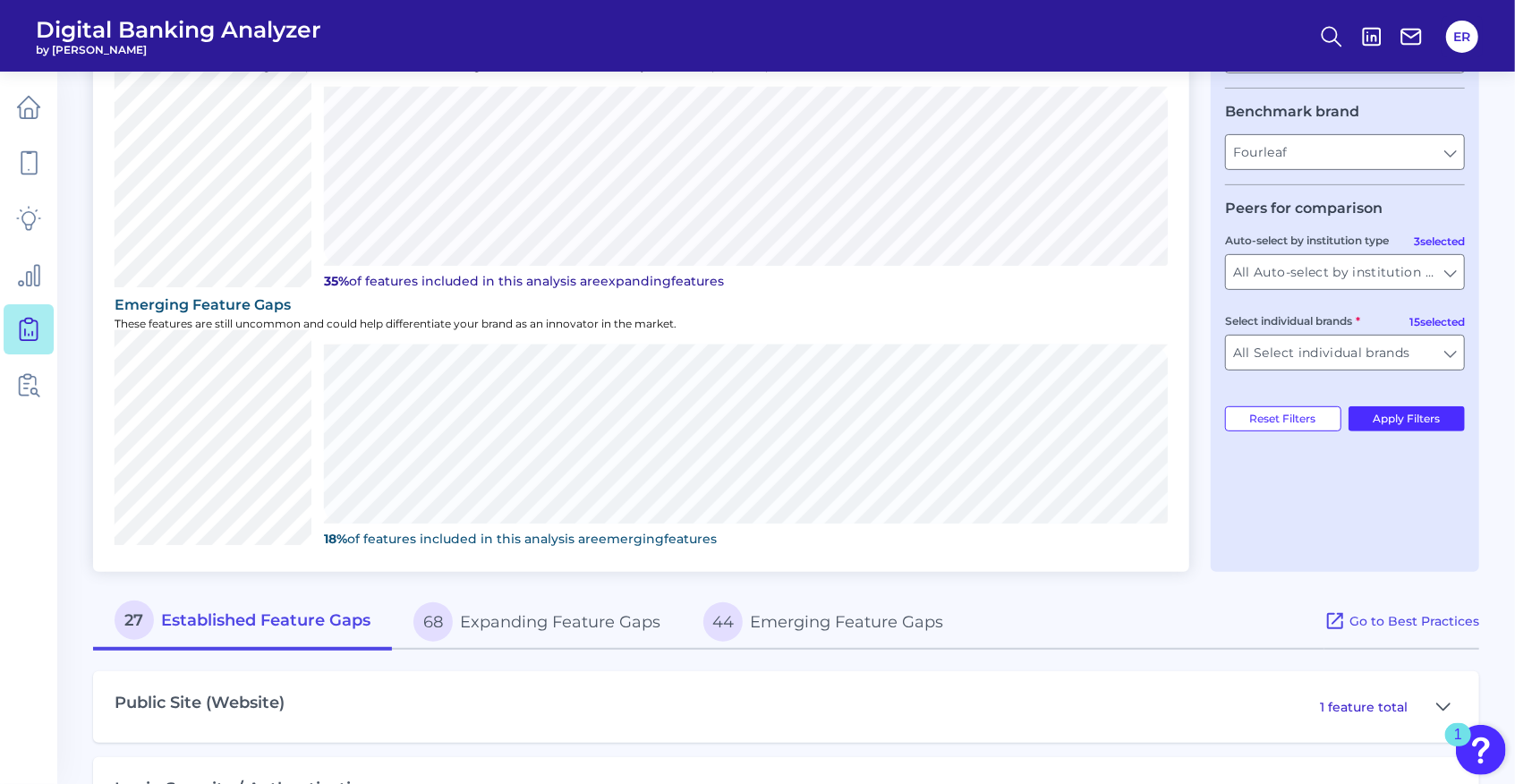
scroll to position [655, 0]
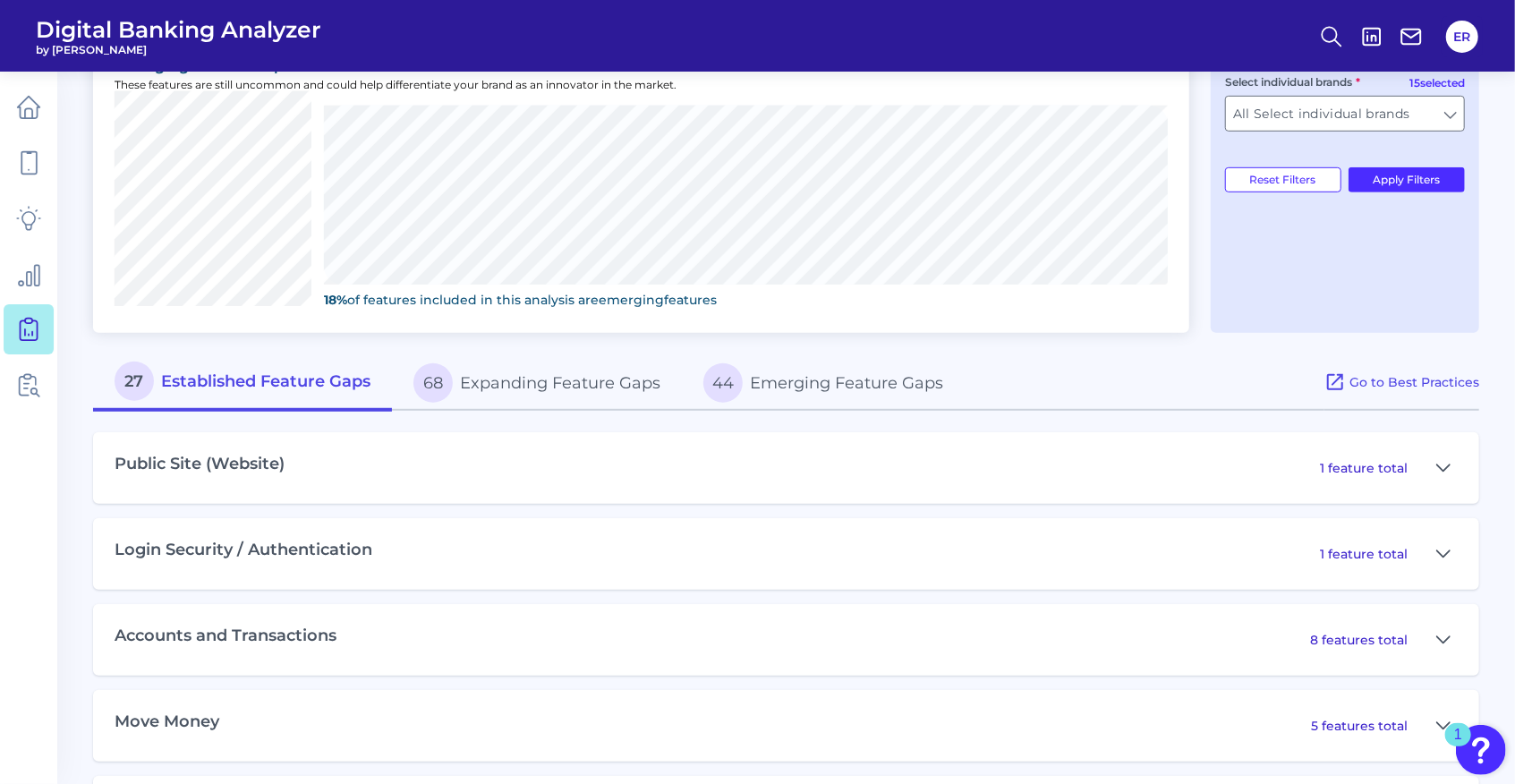
click at [518, 382] on button "68 Expanding Feature Gaps" at bounding box center [537, 383] width 290 height 58
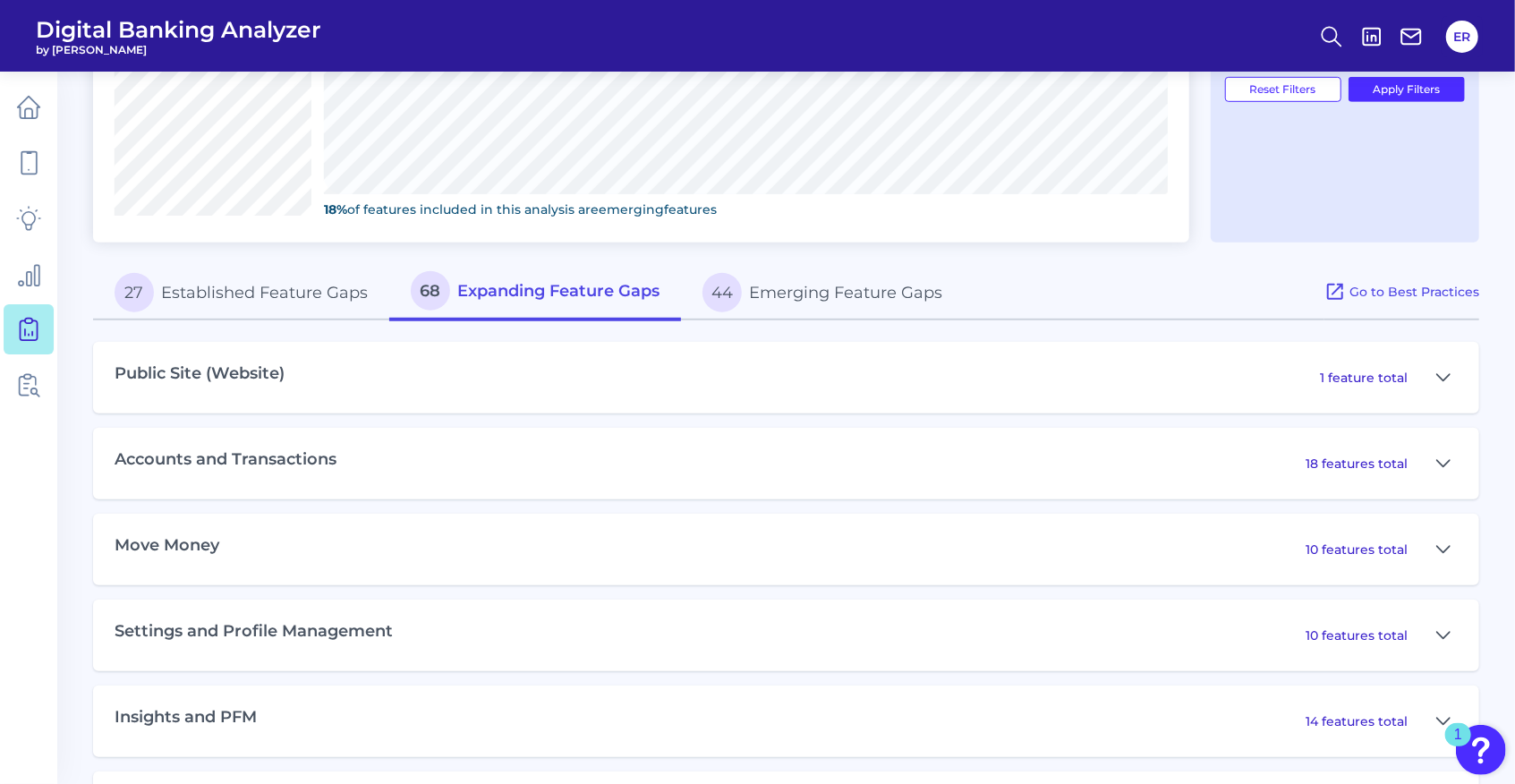
scroll to position [895, 0]
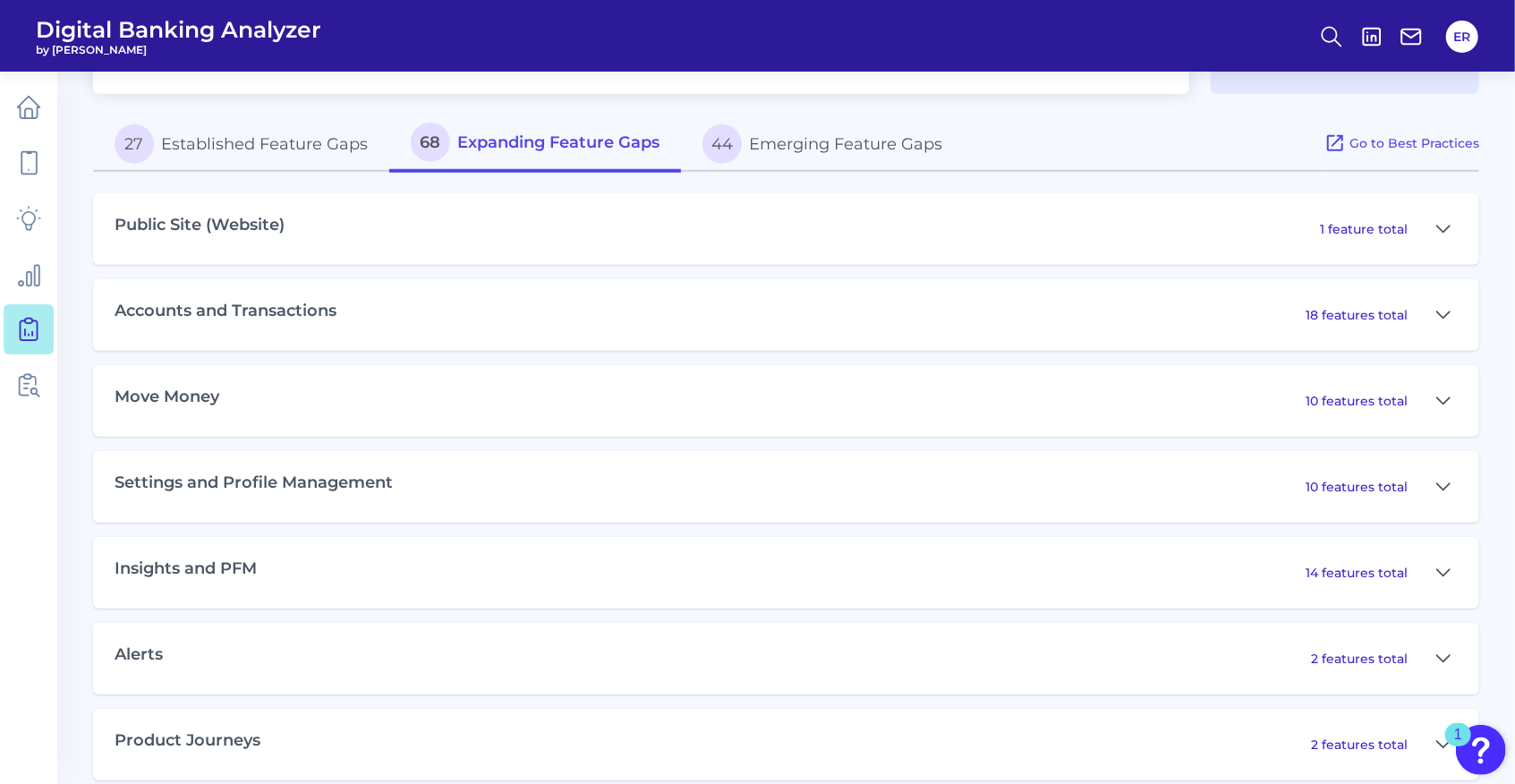
click at [588, 397] on div "Move Money 10 features total" at bounding box center [785, 401] width 1386 height 72
click at [1440, 399] on icon at bounding box center [1443, 400] width 14 height 22
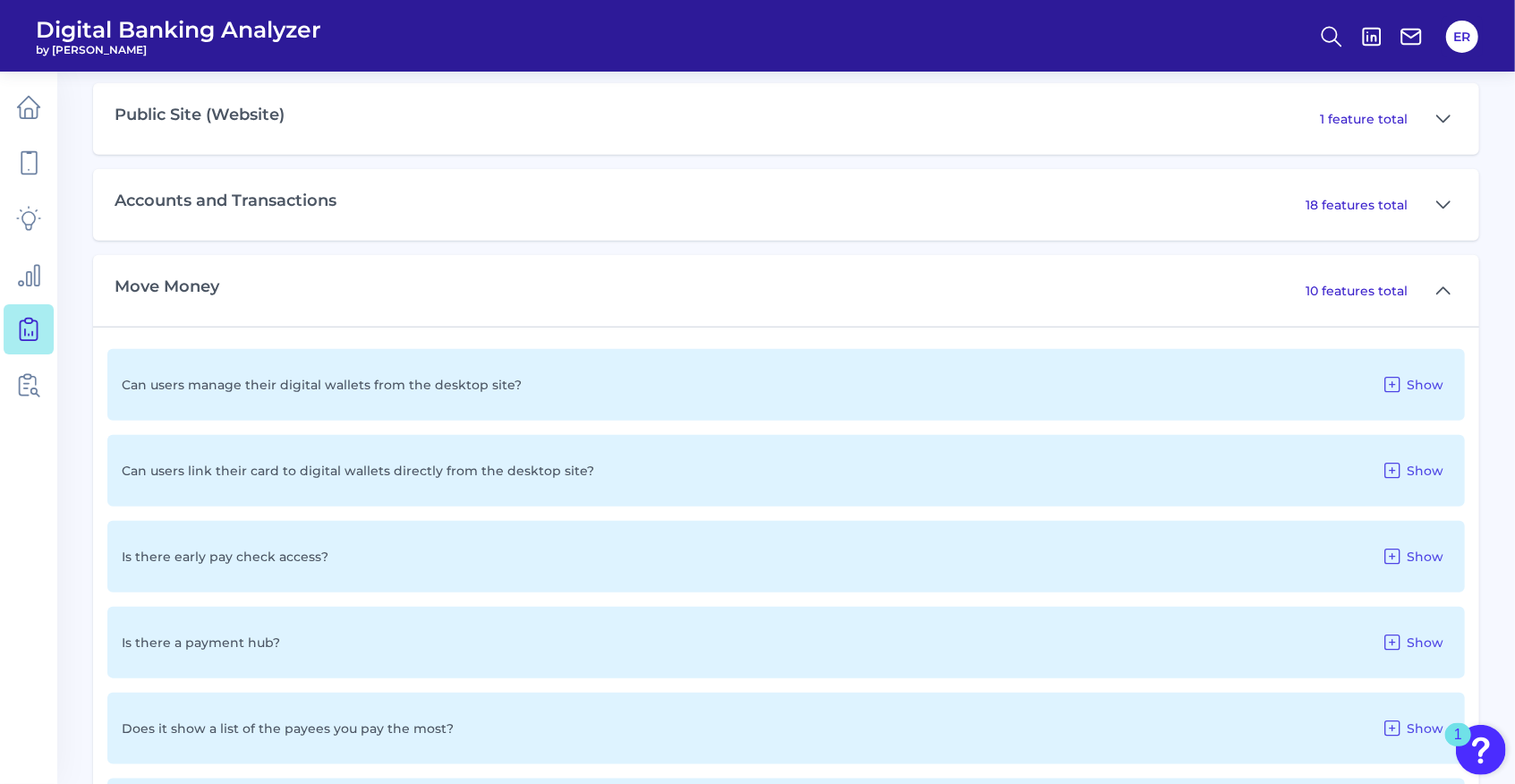
scroll to position [1014, 0]
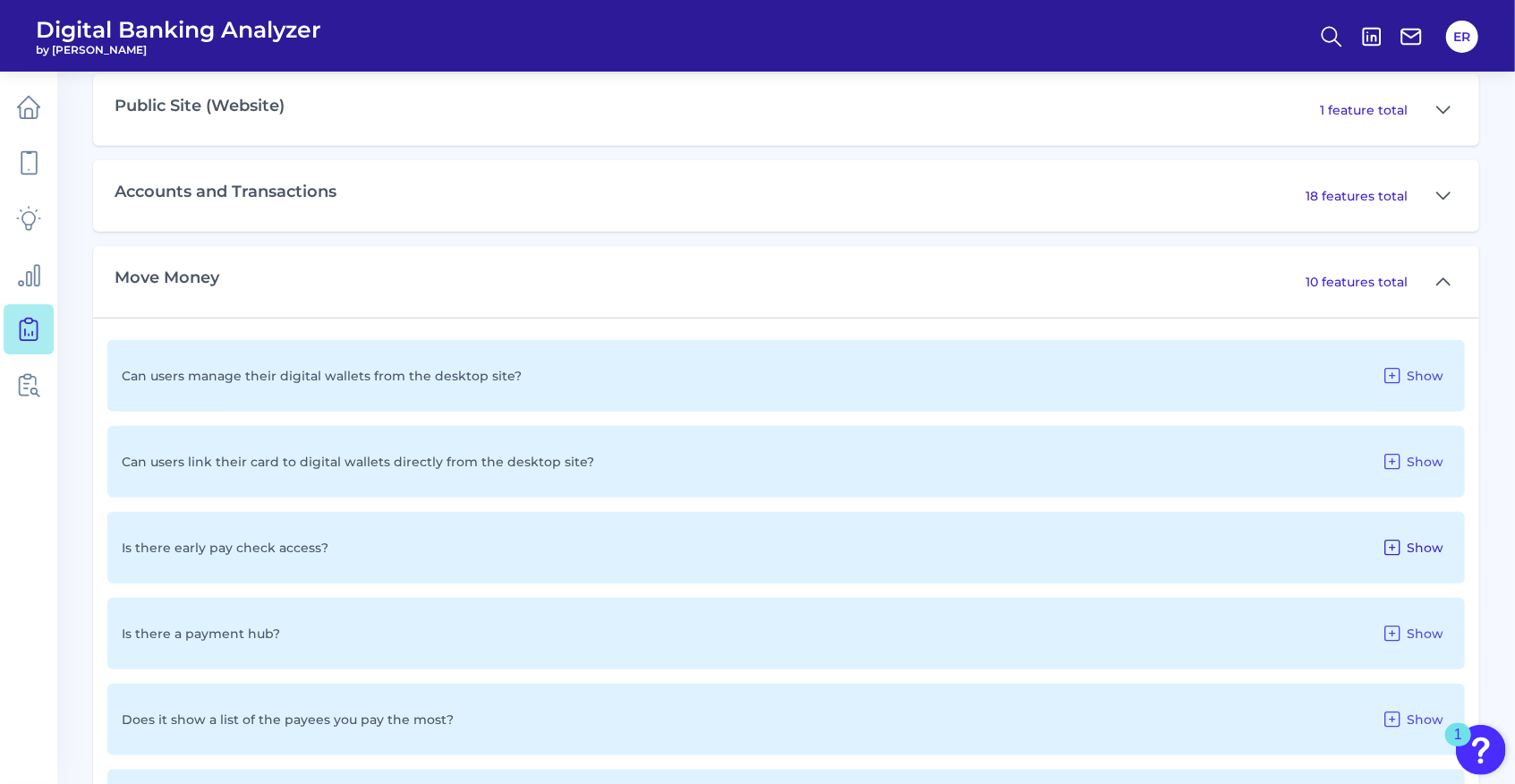
click at [1415, 540] on span "Show" at bounding box center [1425, 547] width 37 height 16
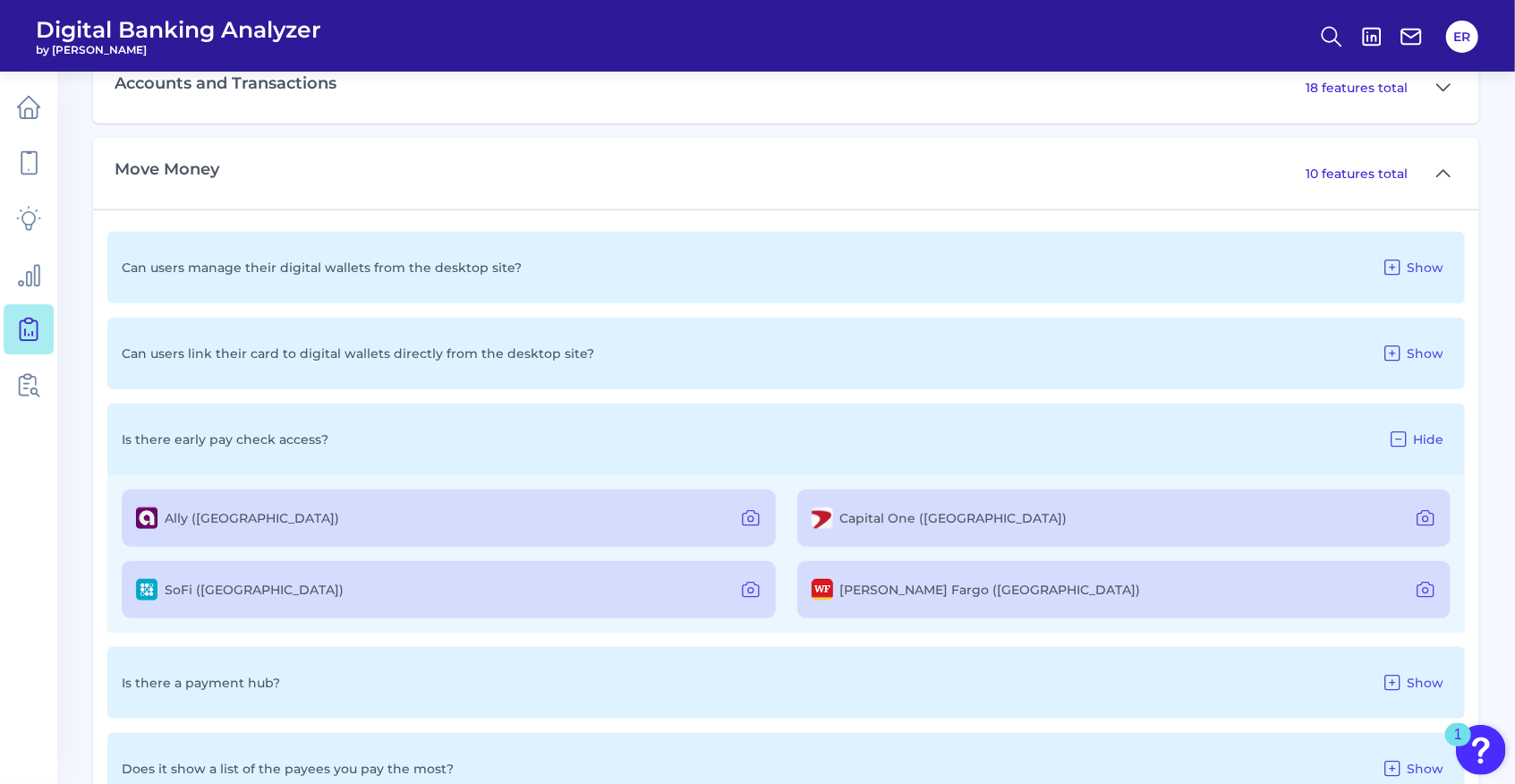
scroll to position [1132, 0]
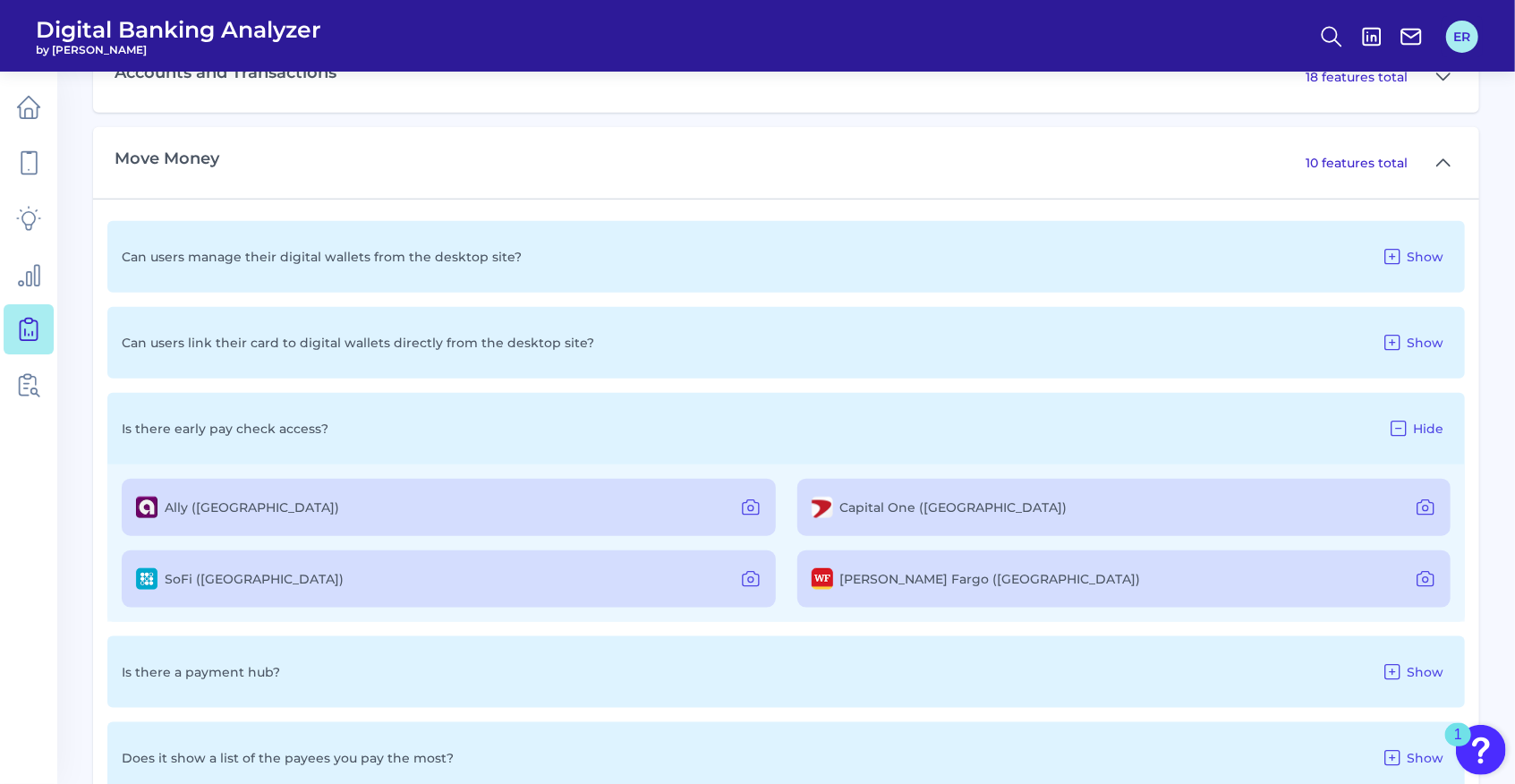
click at [1464, 38] on button "ER" at bounding box center [1463, 37] width 32 height 32
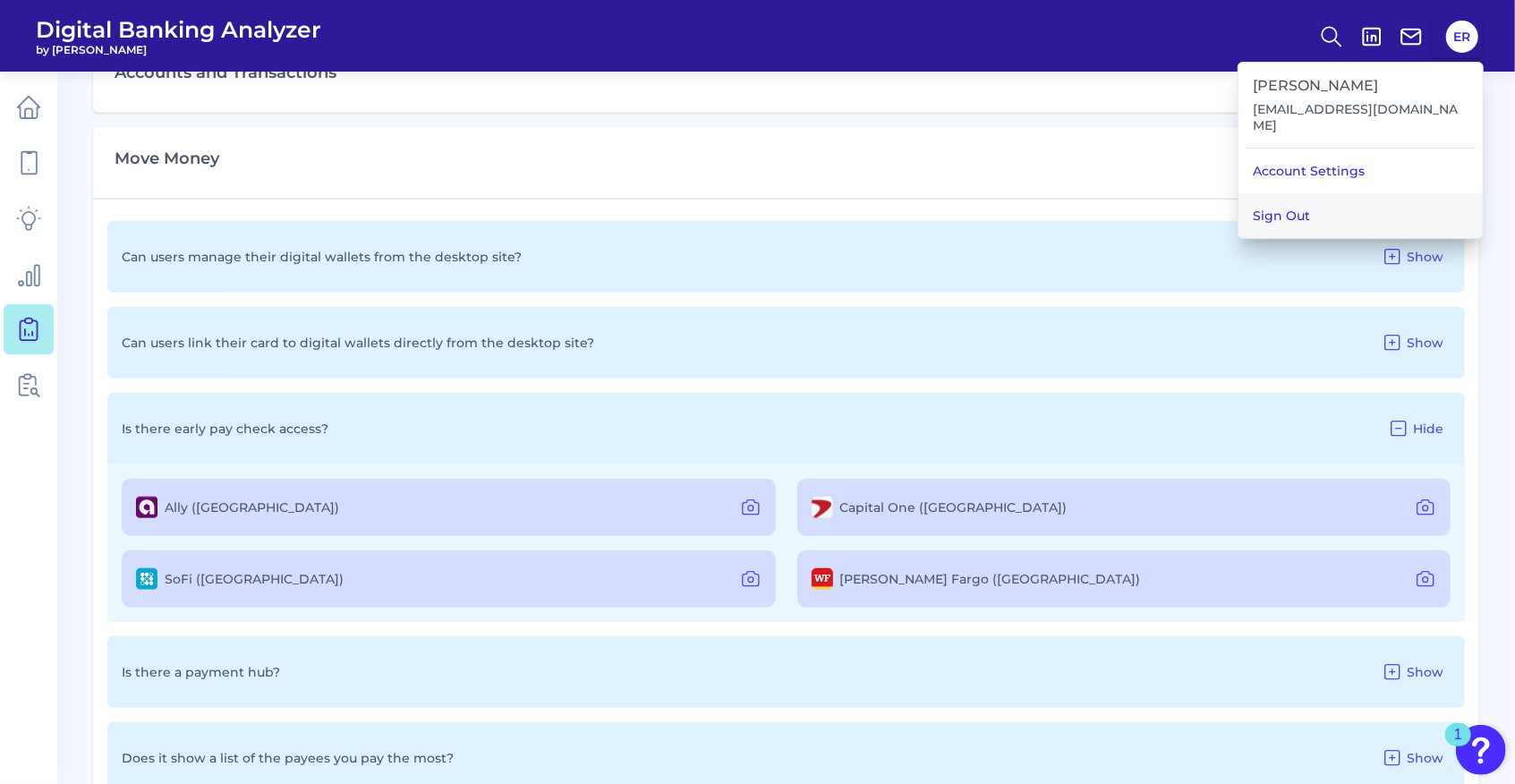
click at [1332, 199] on button "Sign Out" at bounding box center [1361, 215] width 244 height 44
